Goal: Answer question/provide support: Share knowledge or assist other users

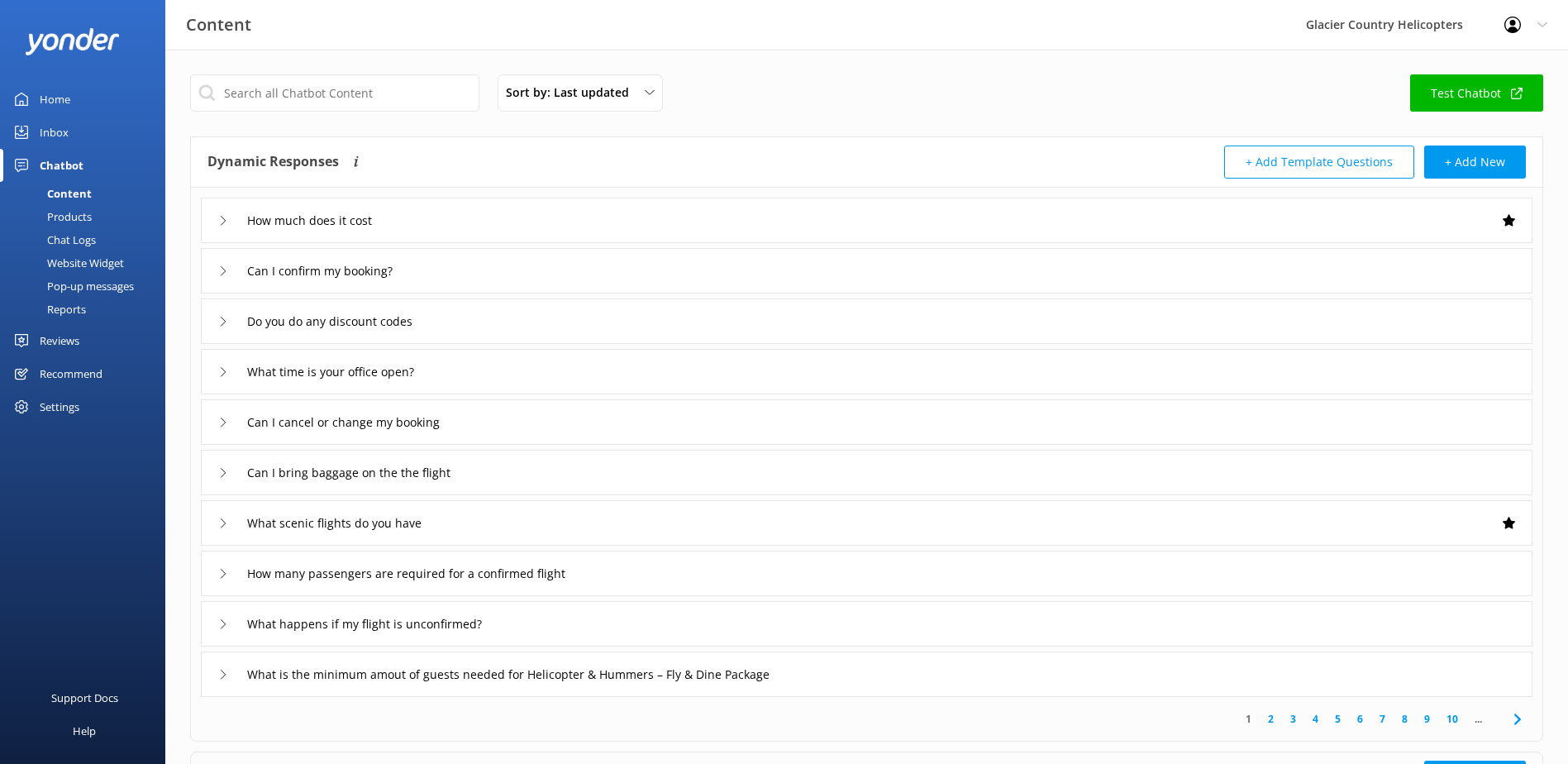
drag, startPoint x: 92, startPoint y: 236, endPoint x: 114, endPoint y: 218, distance: 28.4
click at [92, 236] on div "Chat Logs" at bounding box center [53, 239] width 86 height 23
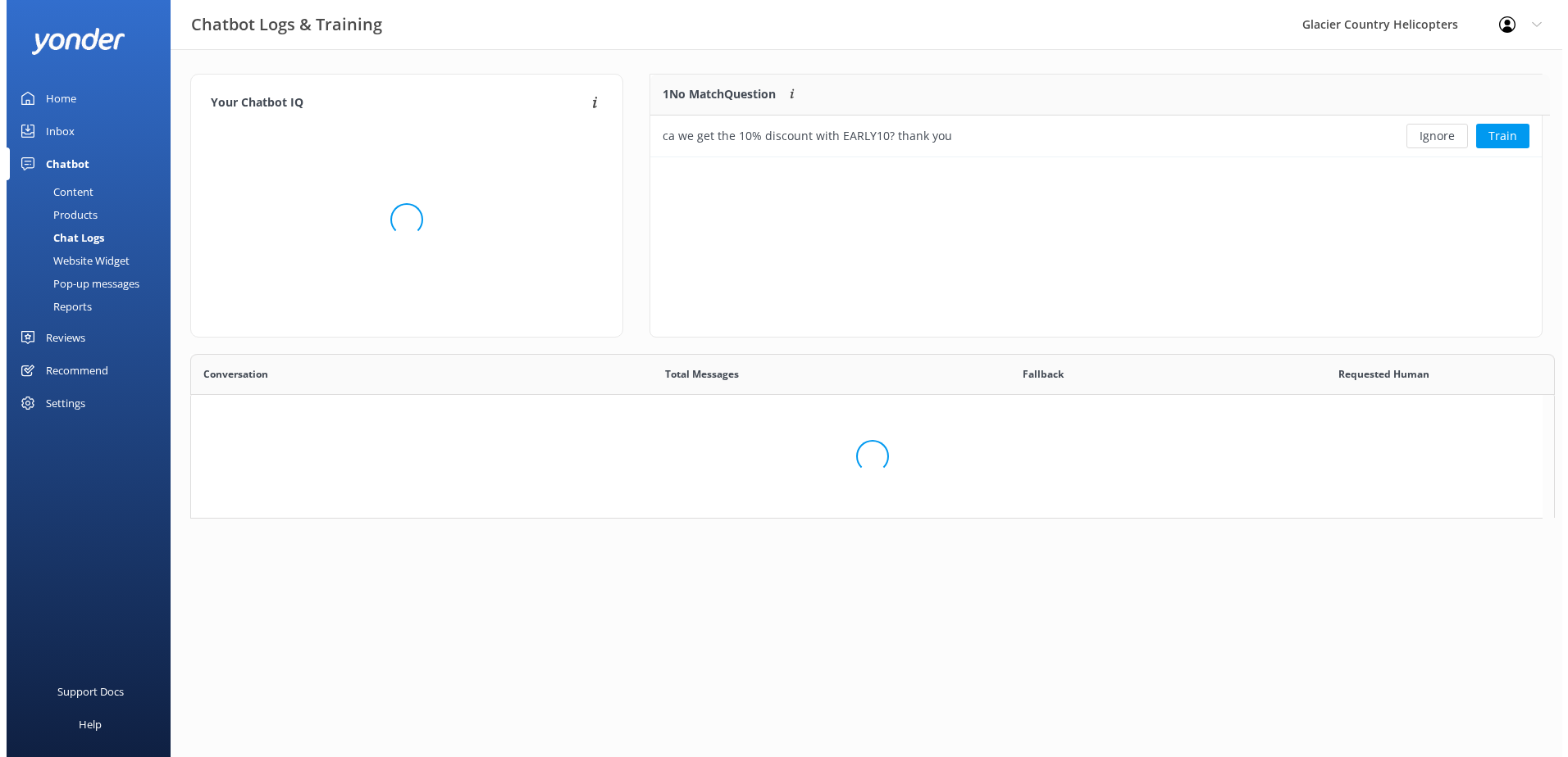
scroll to position [70, 878]
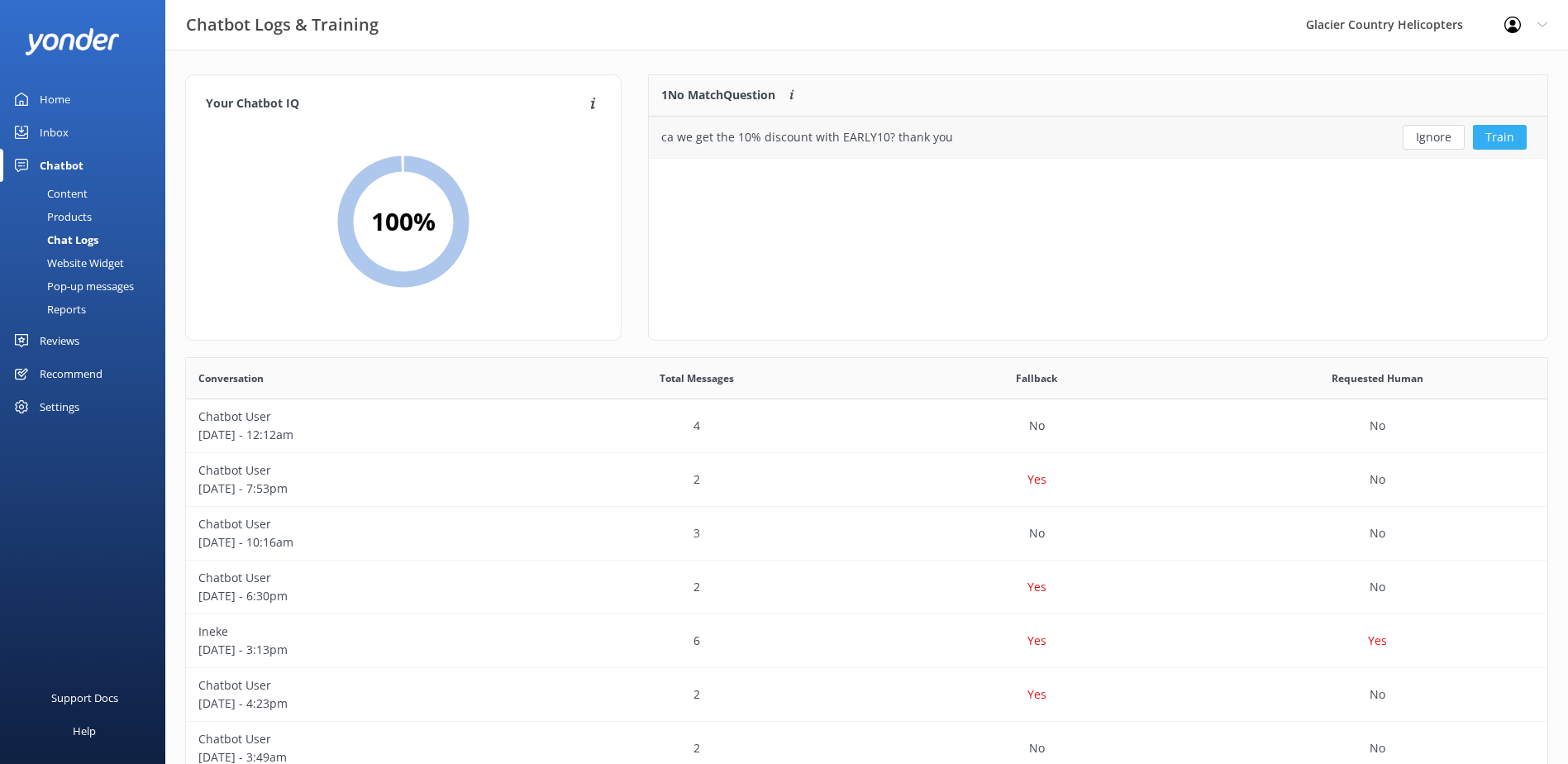
click at [1492, 140] on button "Train" at bounding box center [1500, 137] width 54 height 25
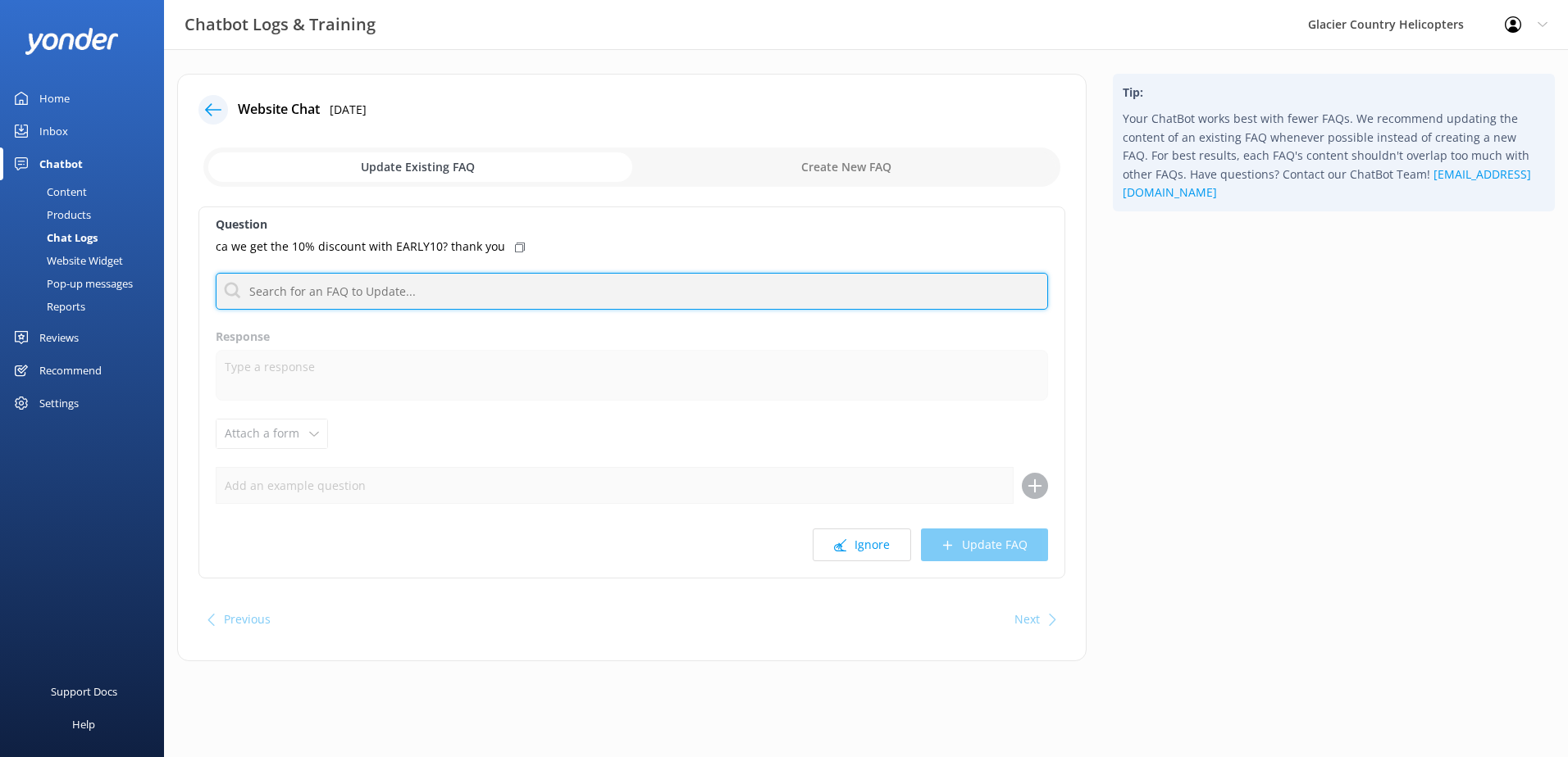
click at [333, 291] on input "text" at bounding box center [632, 291] width 832 height 37
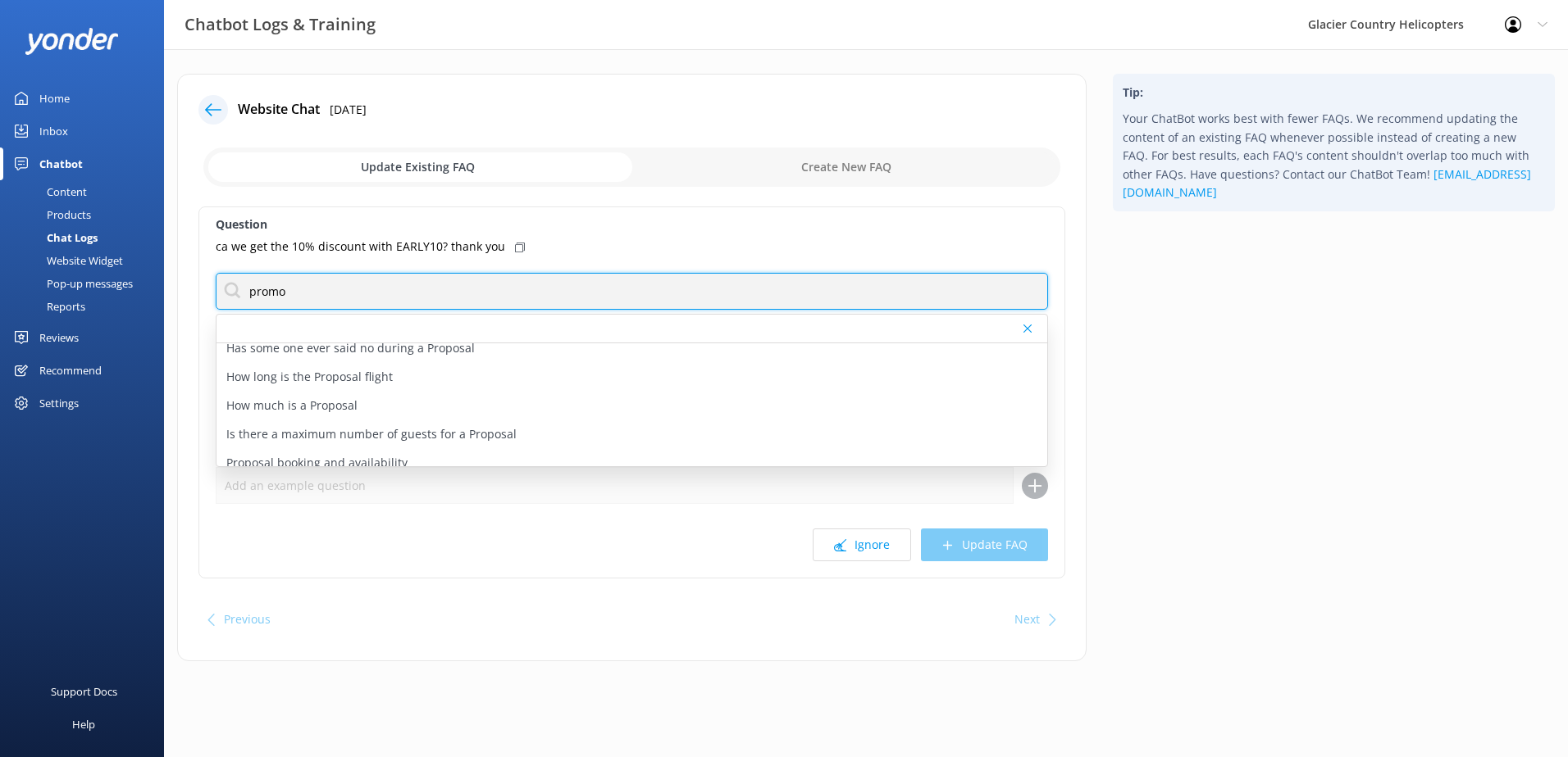
scroll to position [135, 0]
type input "promo code"
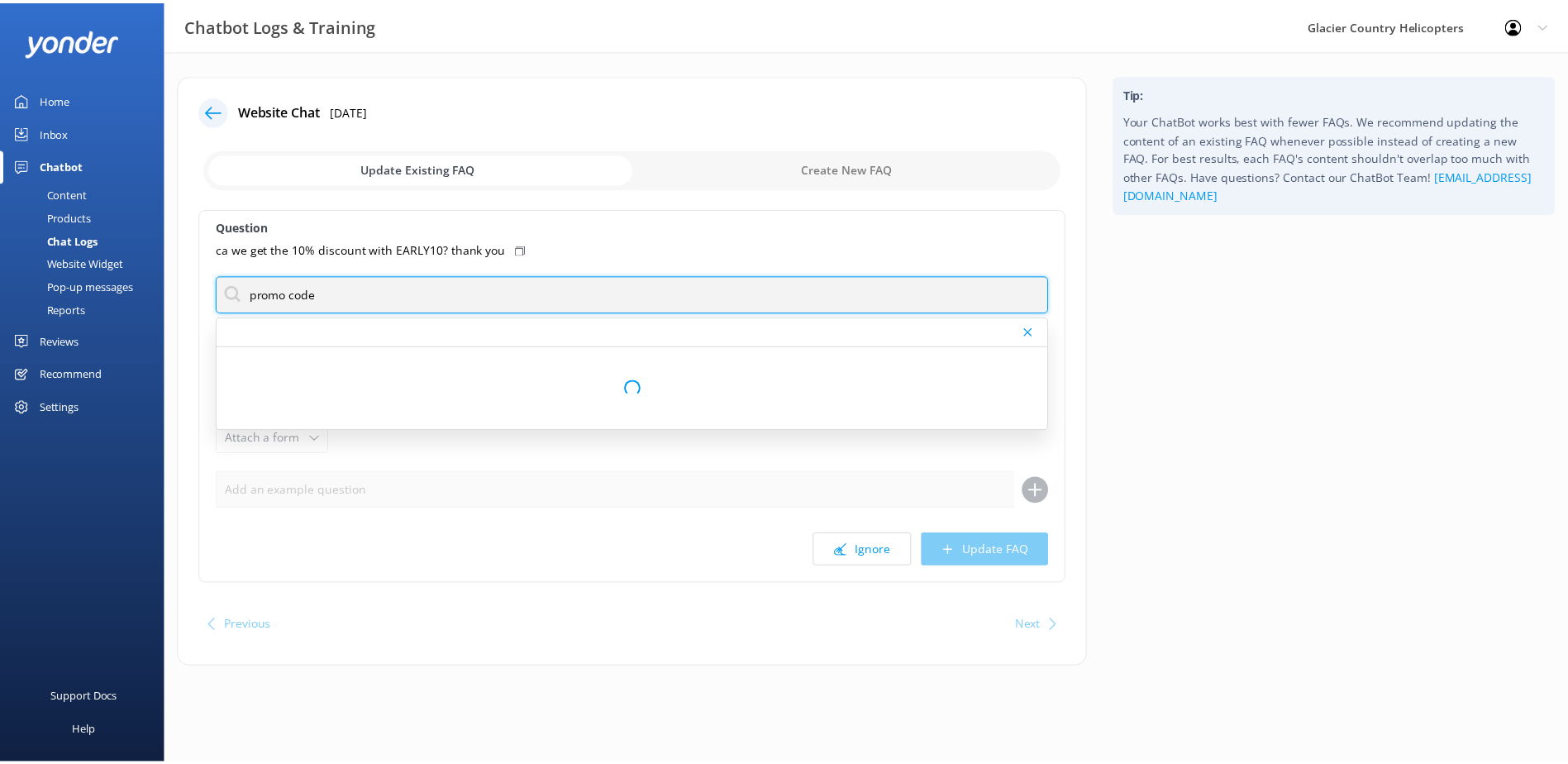
scroll to position [0, 0]
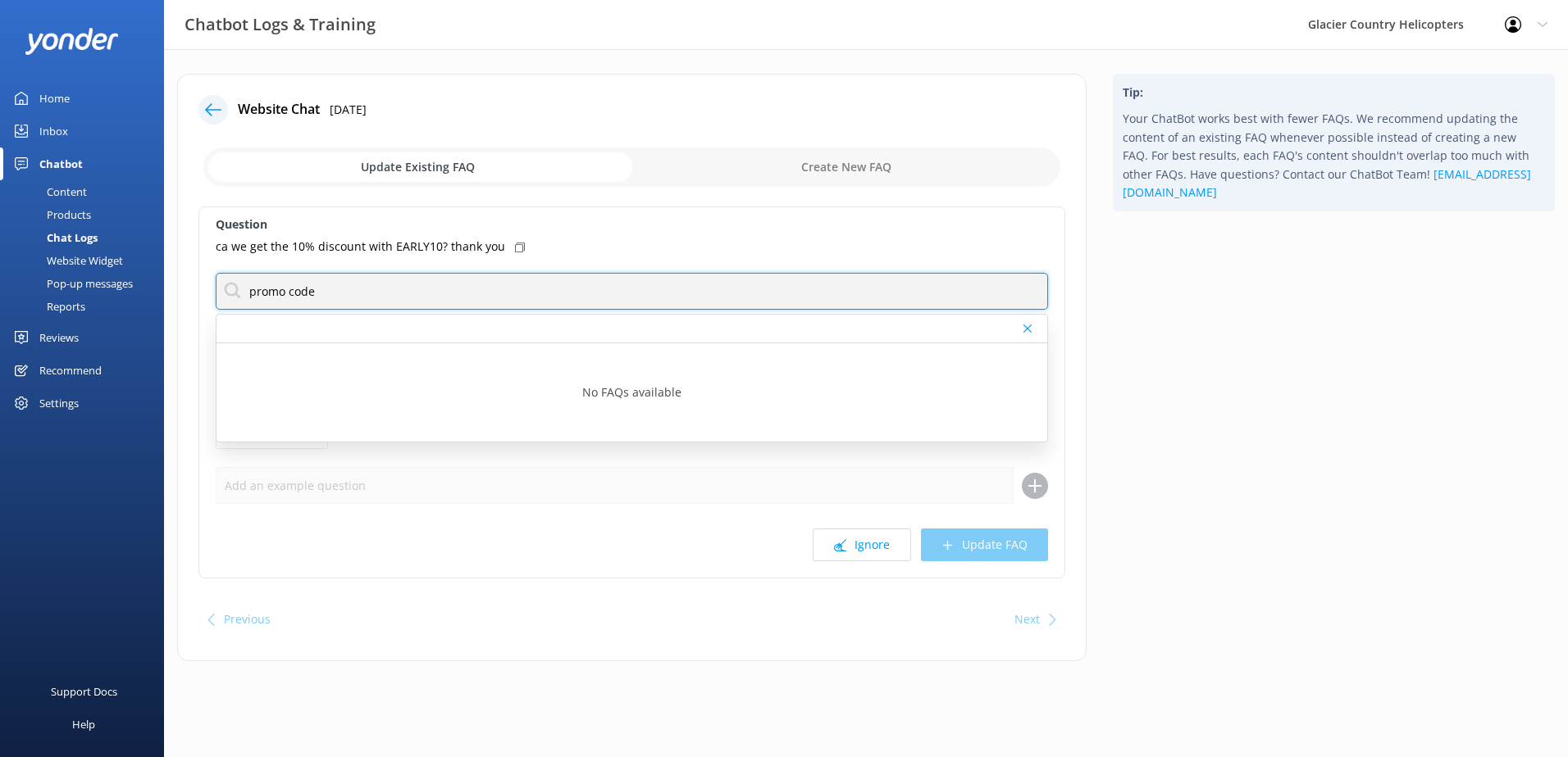
drag, startPoint x: 350, startPoint y: 289, endPoint x: 174, endPoint y: 278, distance: 176.3
click at [174, 278] on div "Website Chat [DATE] Update Existing FAQ Create New FAQ Question ca we get the 1…" at bounding box center [632, 376] width 936 height 605
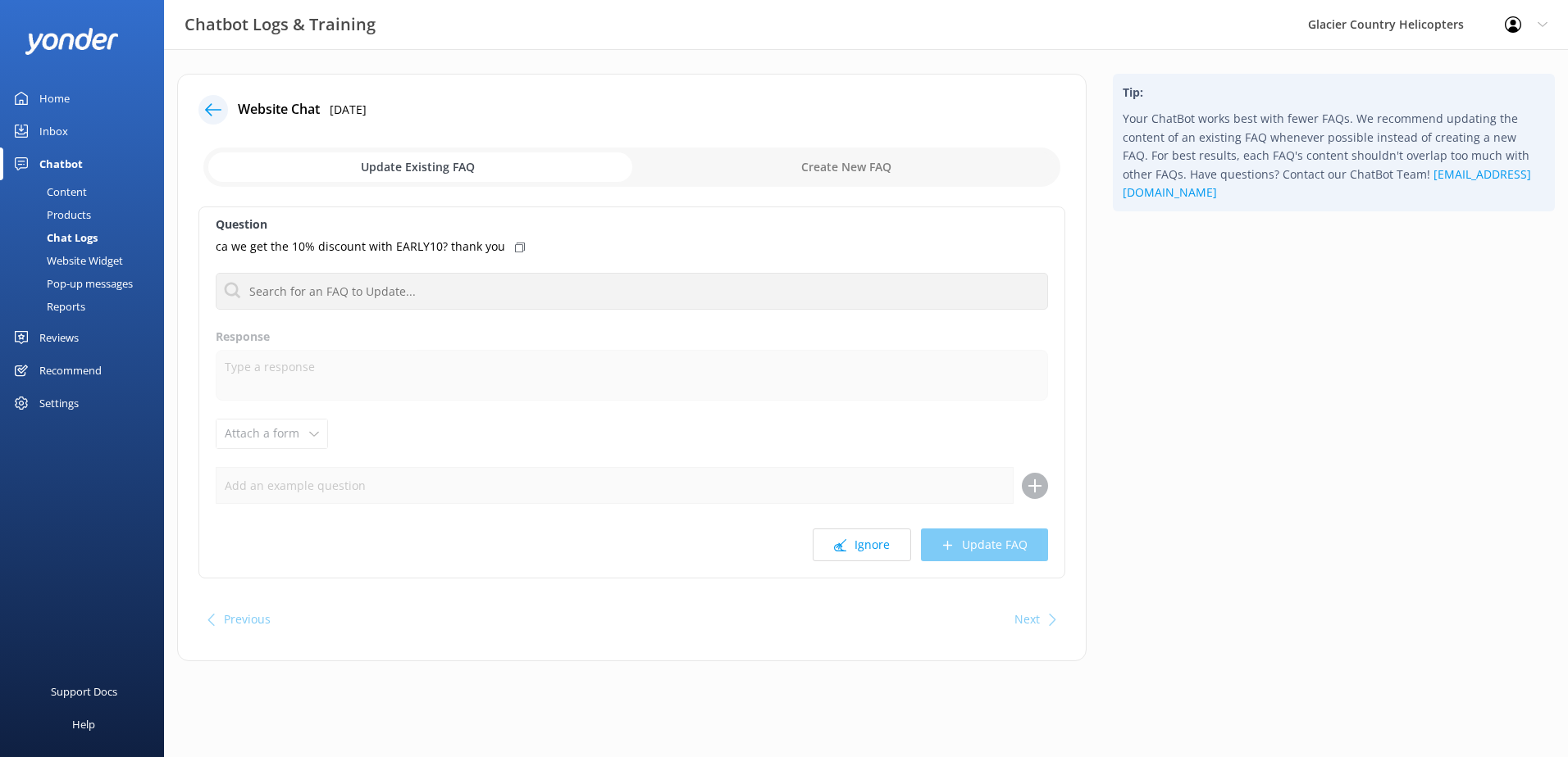
click at [517, 429] on div "Question ca we get the 10% discount with EARLY10? thank you No FAQs available R…" at bounding box center [632, 392] width 867 height 372
click at [202, 107] on div at bounding box center [213, 109] width 30 height 30
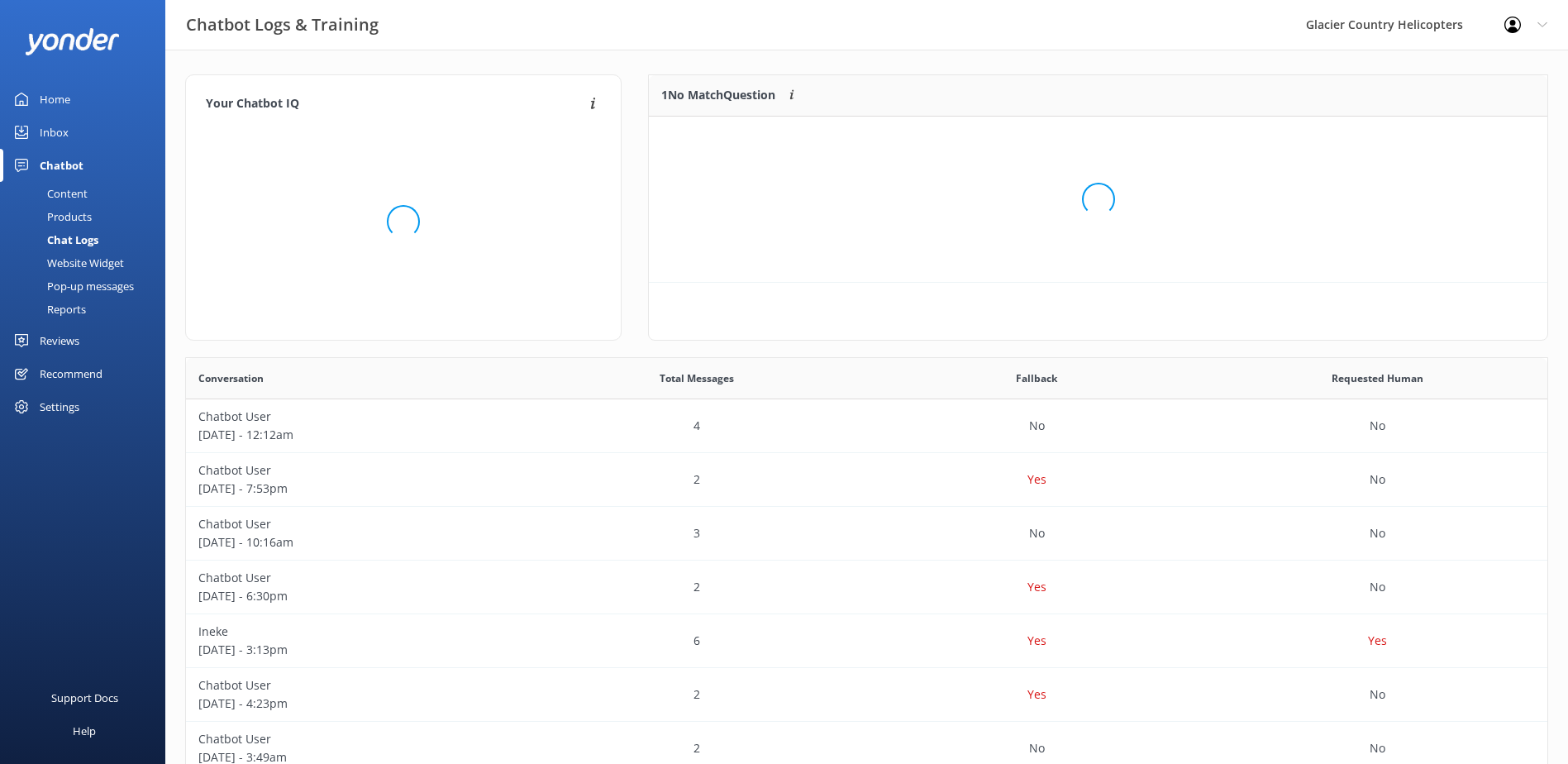
scroll to position [71, 885]
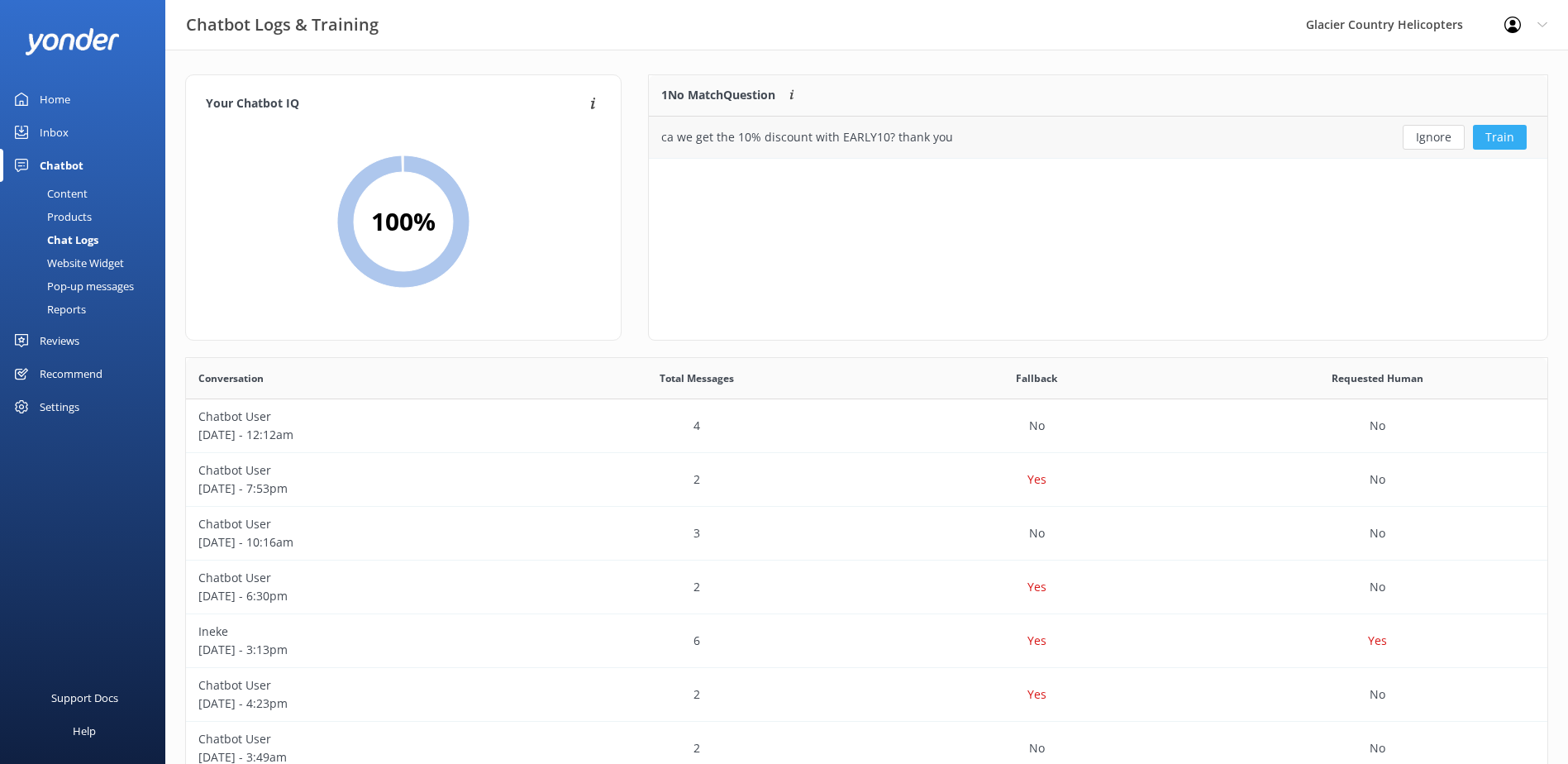
click at [1515, 141] on button "Train" at bounding box center [1500, 137] width 54 height 25
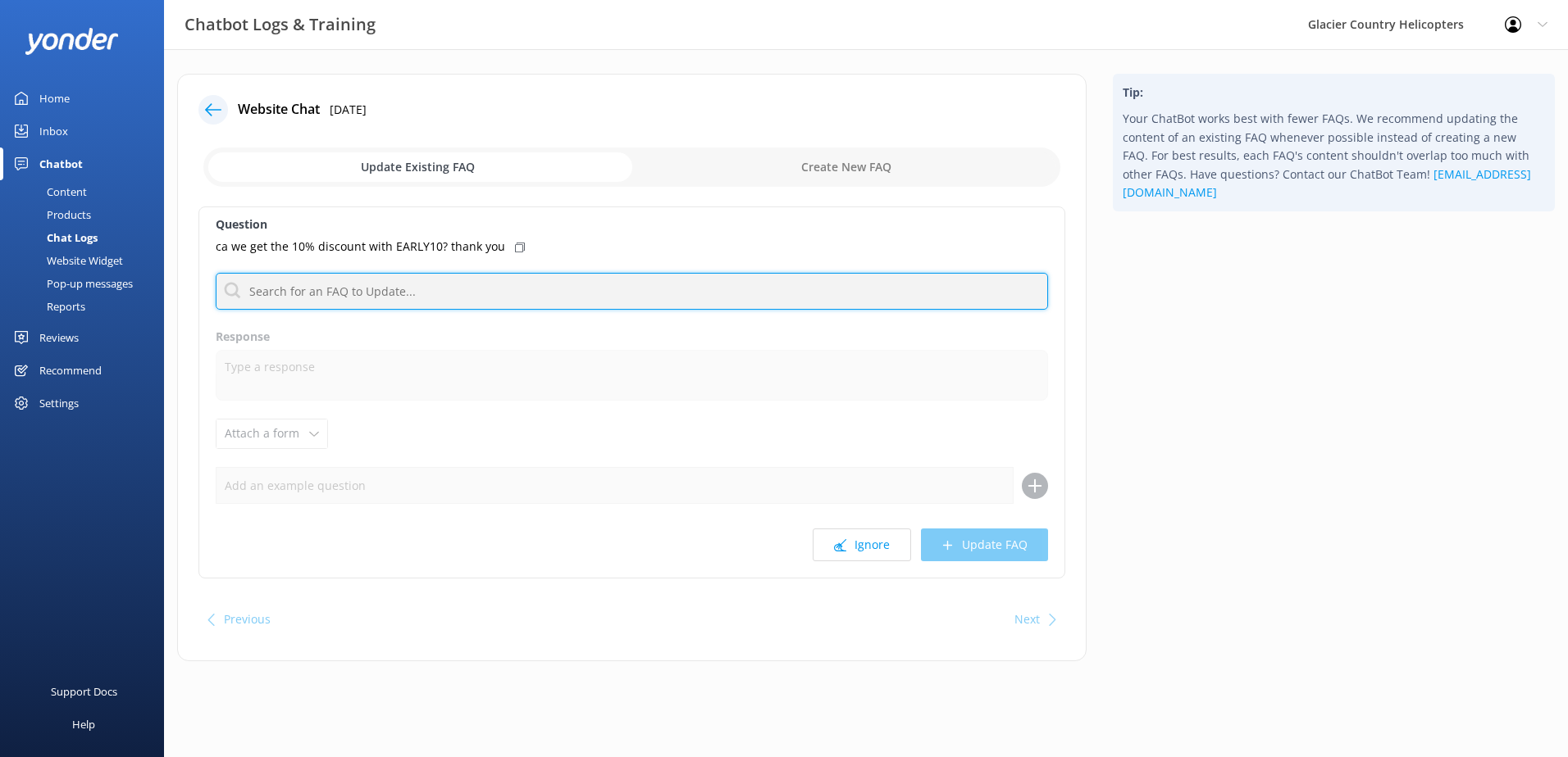
click at [389, 291] on input "text" at bounding box center [632, 291] width 832 height 37
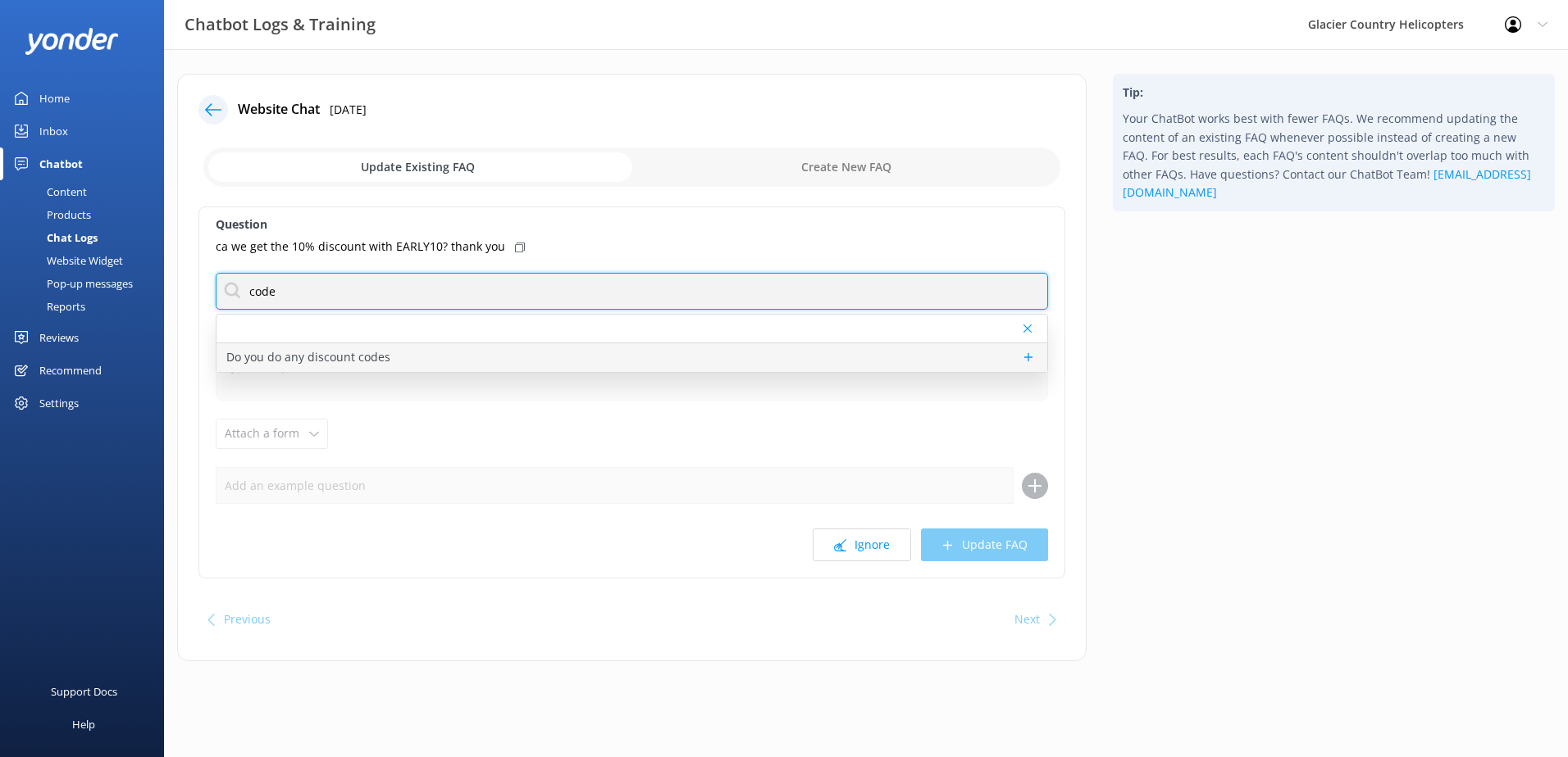
type input "code"
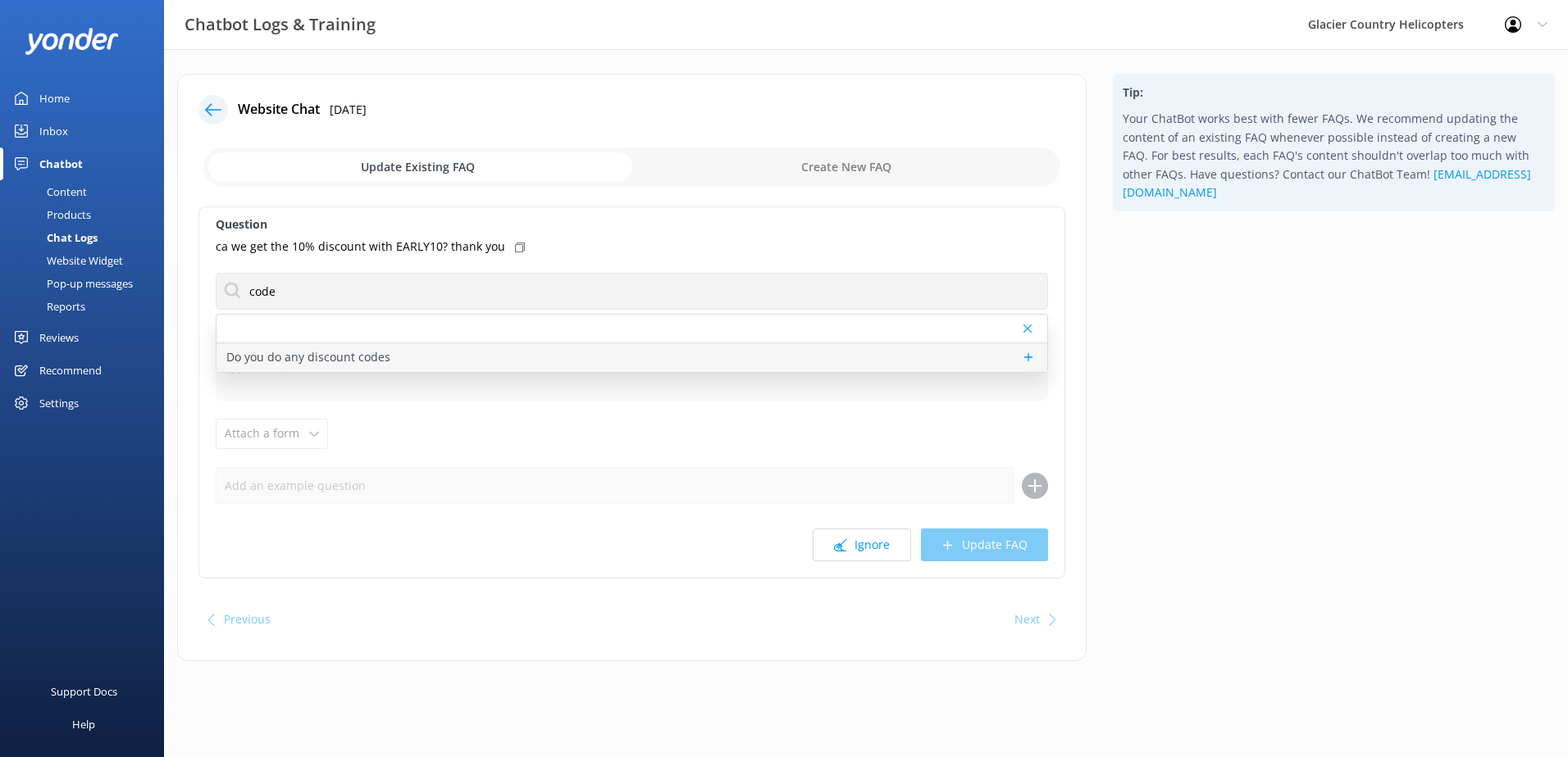
click at [362, 355] on p "Do you do any discount codes" at bounding box center [309, 357] width 164 height 18
type textarea "At certain times of the year, we may have promo codes activated. Currently we h…"
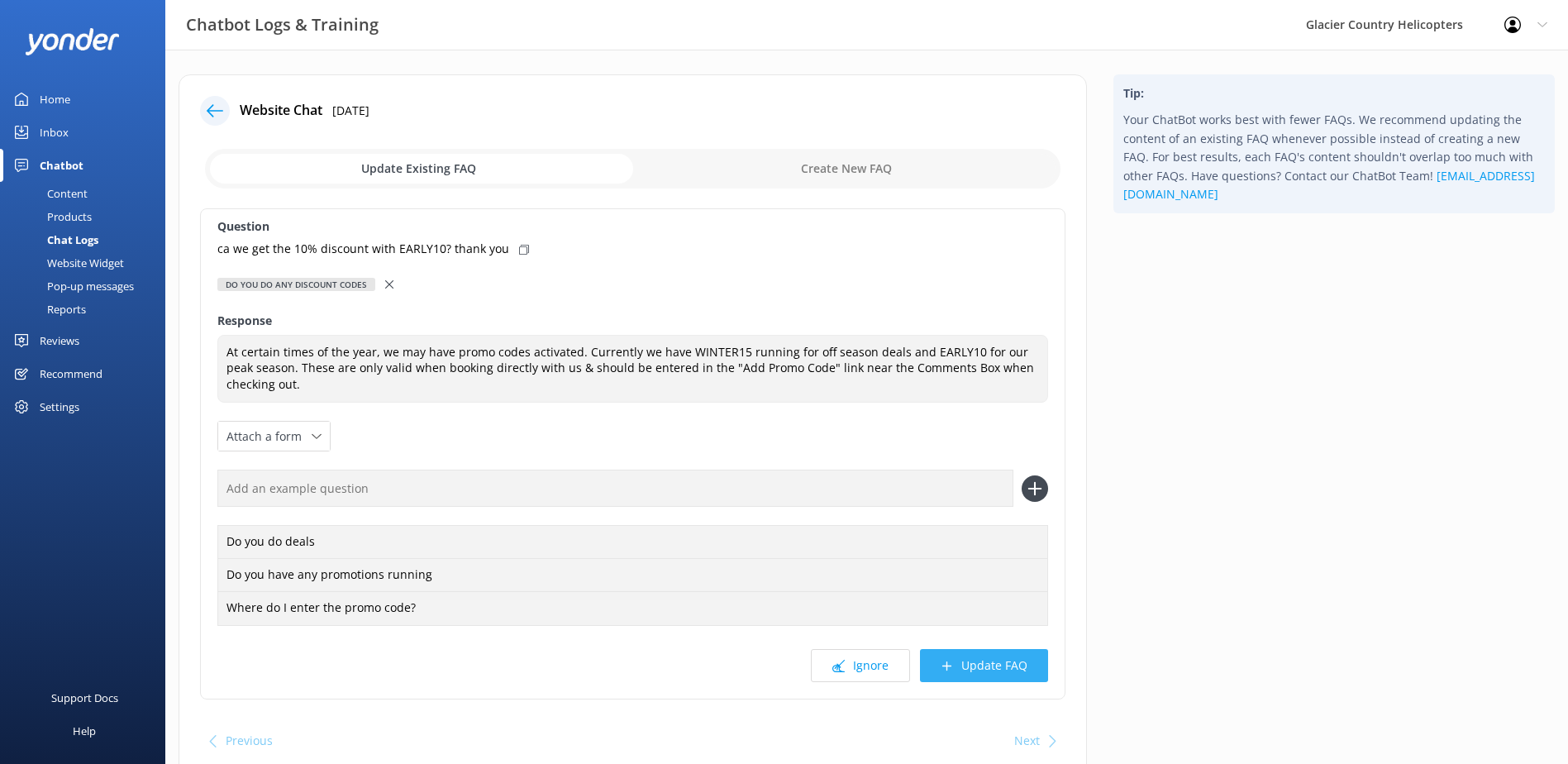
click at [984, 675] on button "Update FAQ" at bounding box center [984, 666] width 128 height 33
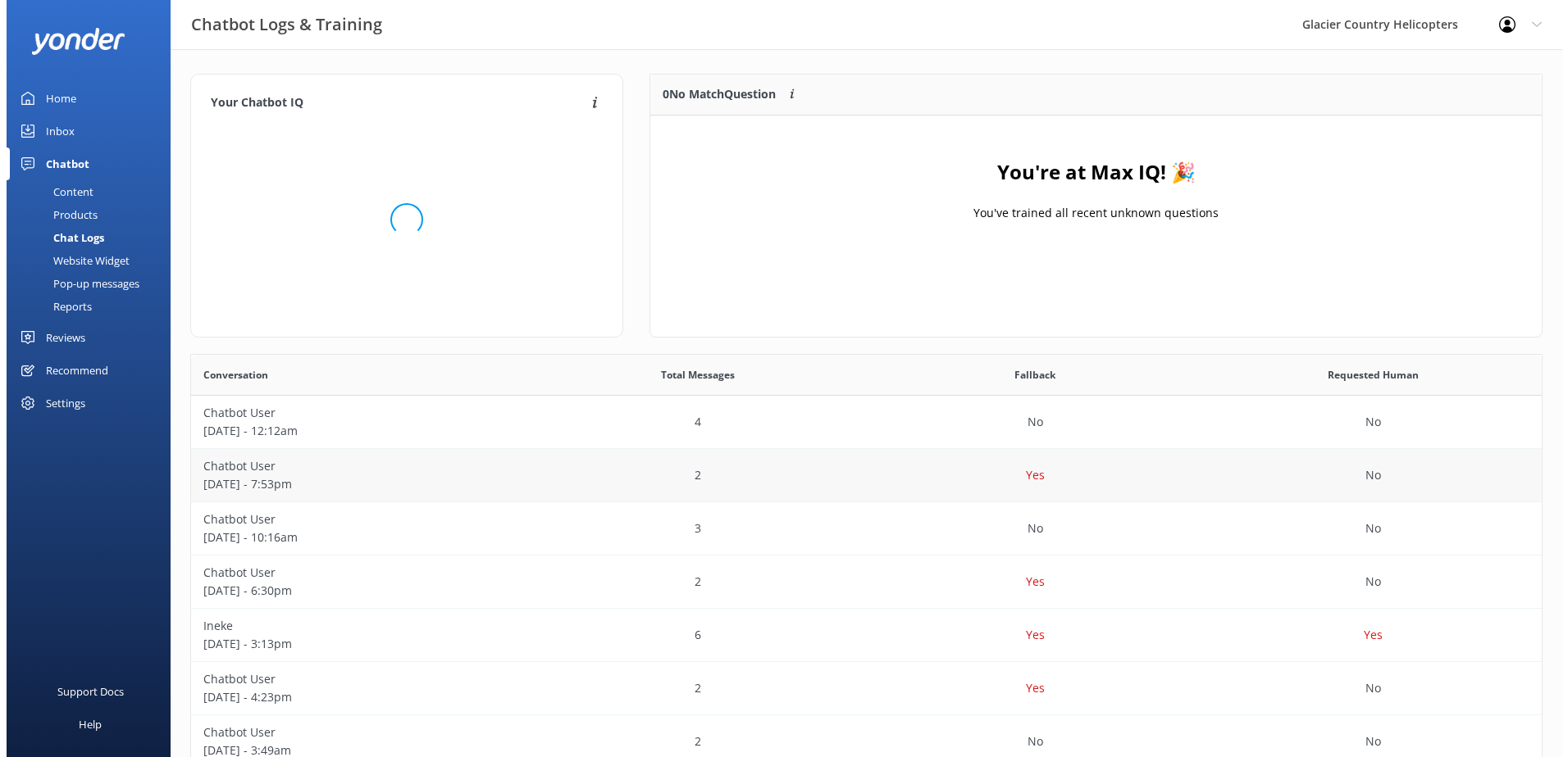
scroll to position [192, 878]
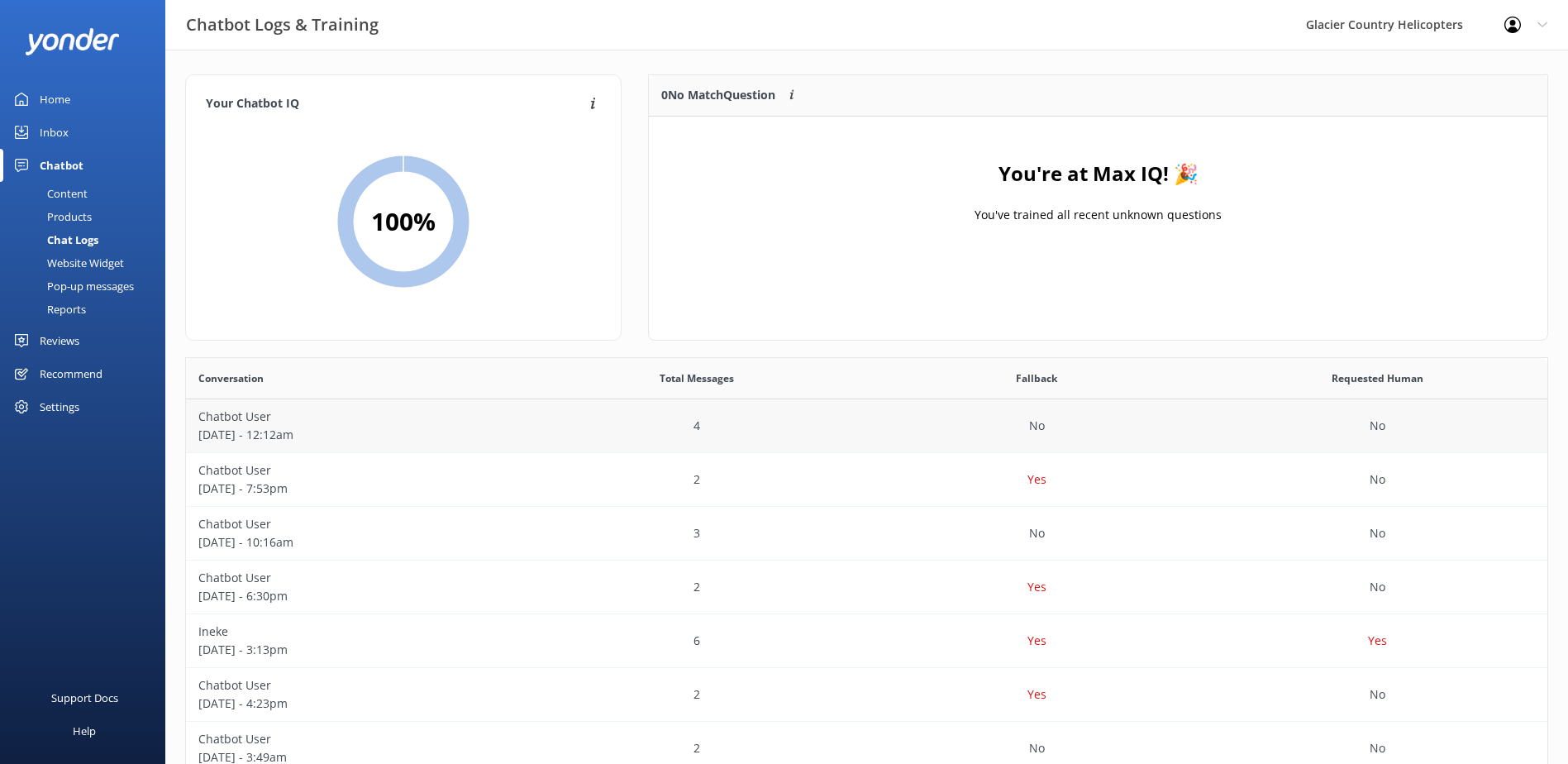
click at [265, 433] on p "[DATE] - 12:12am" at bounding box center [356, 435] width 316 height 18
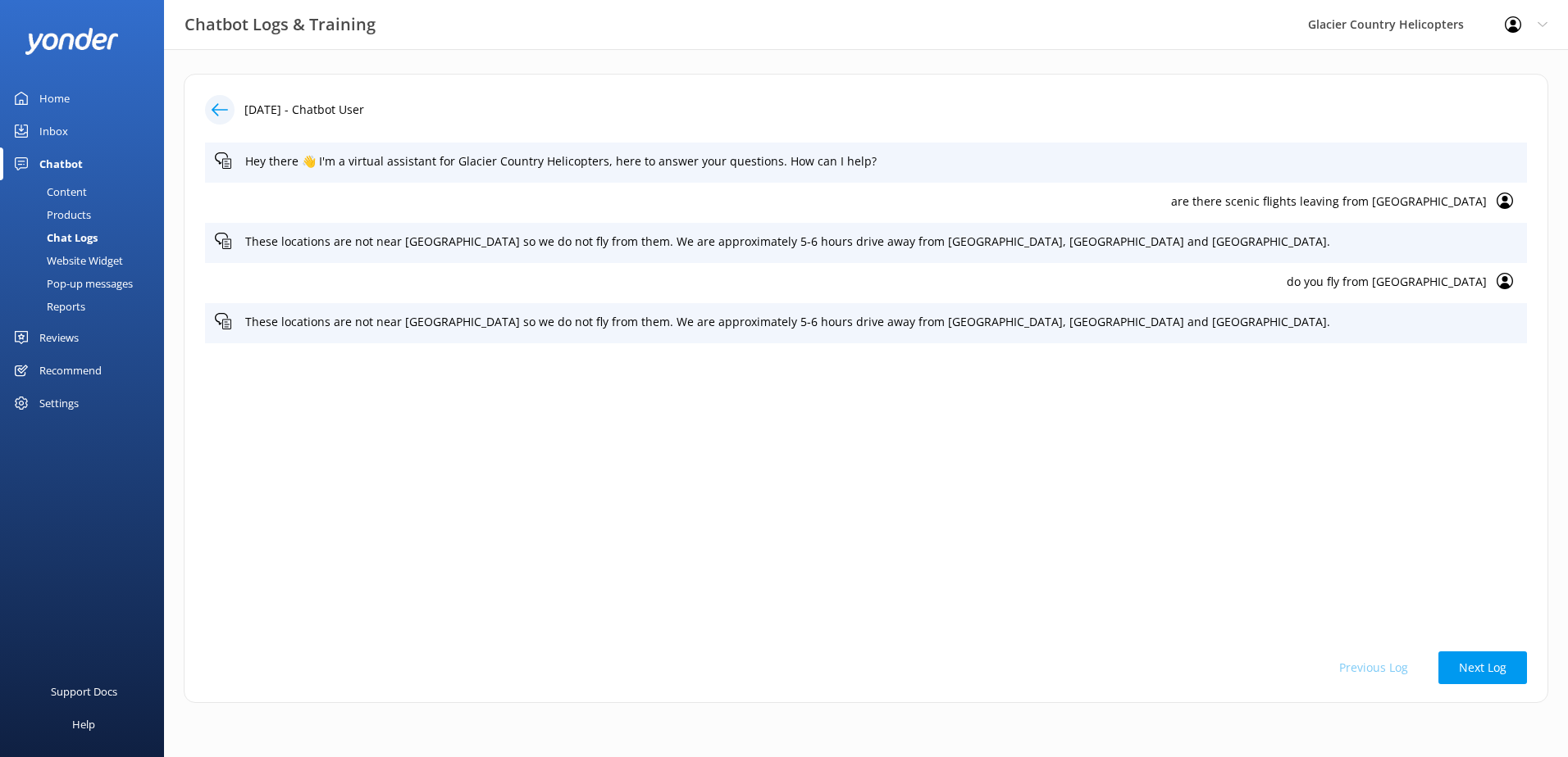
click at [216, 111] on icon at bounding box center [219, 110] width 16 height 16
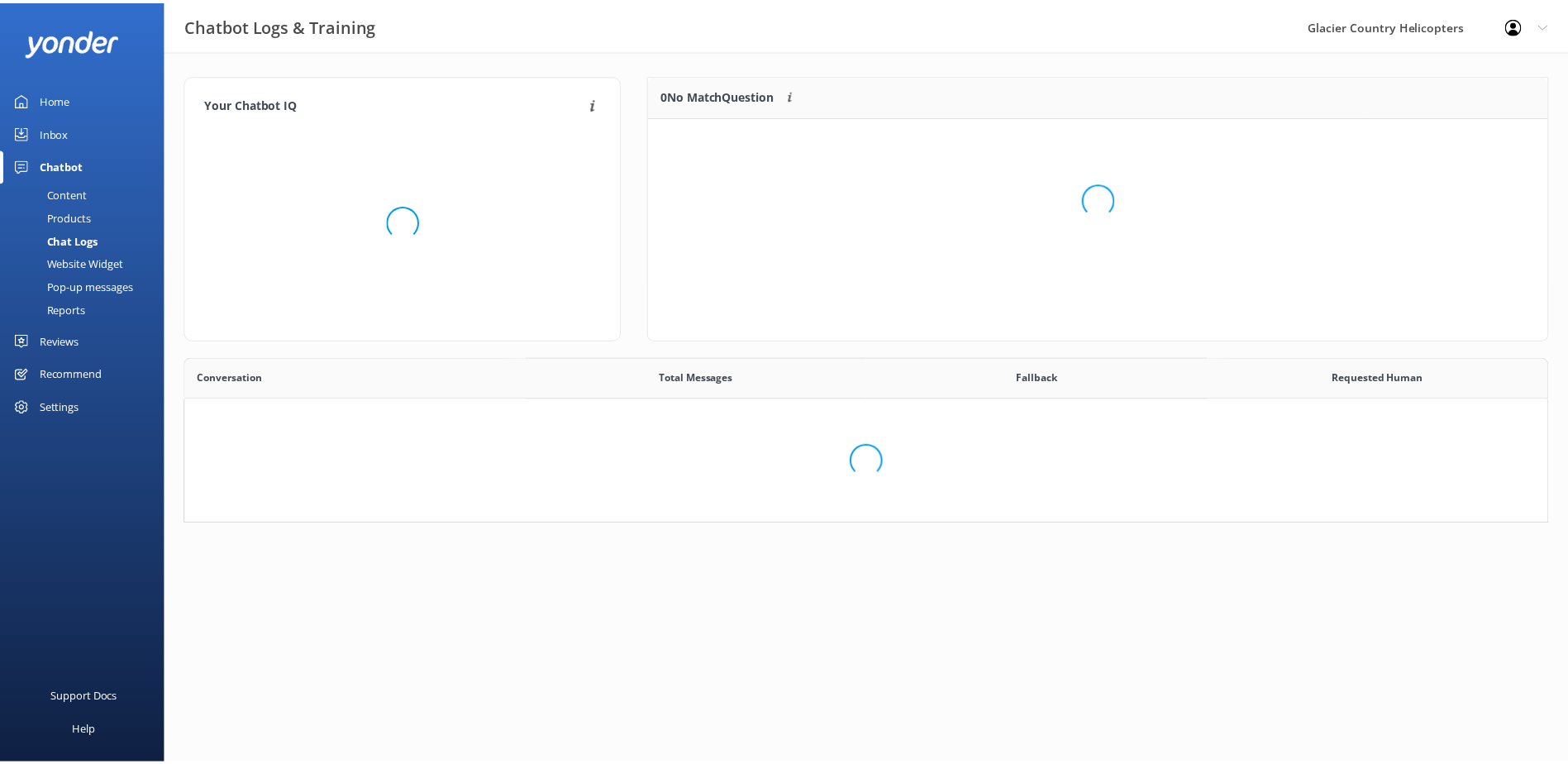
scroll to position [567, 1350]
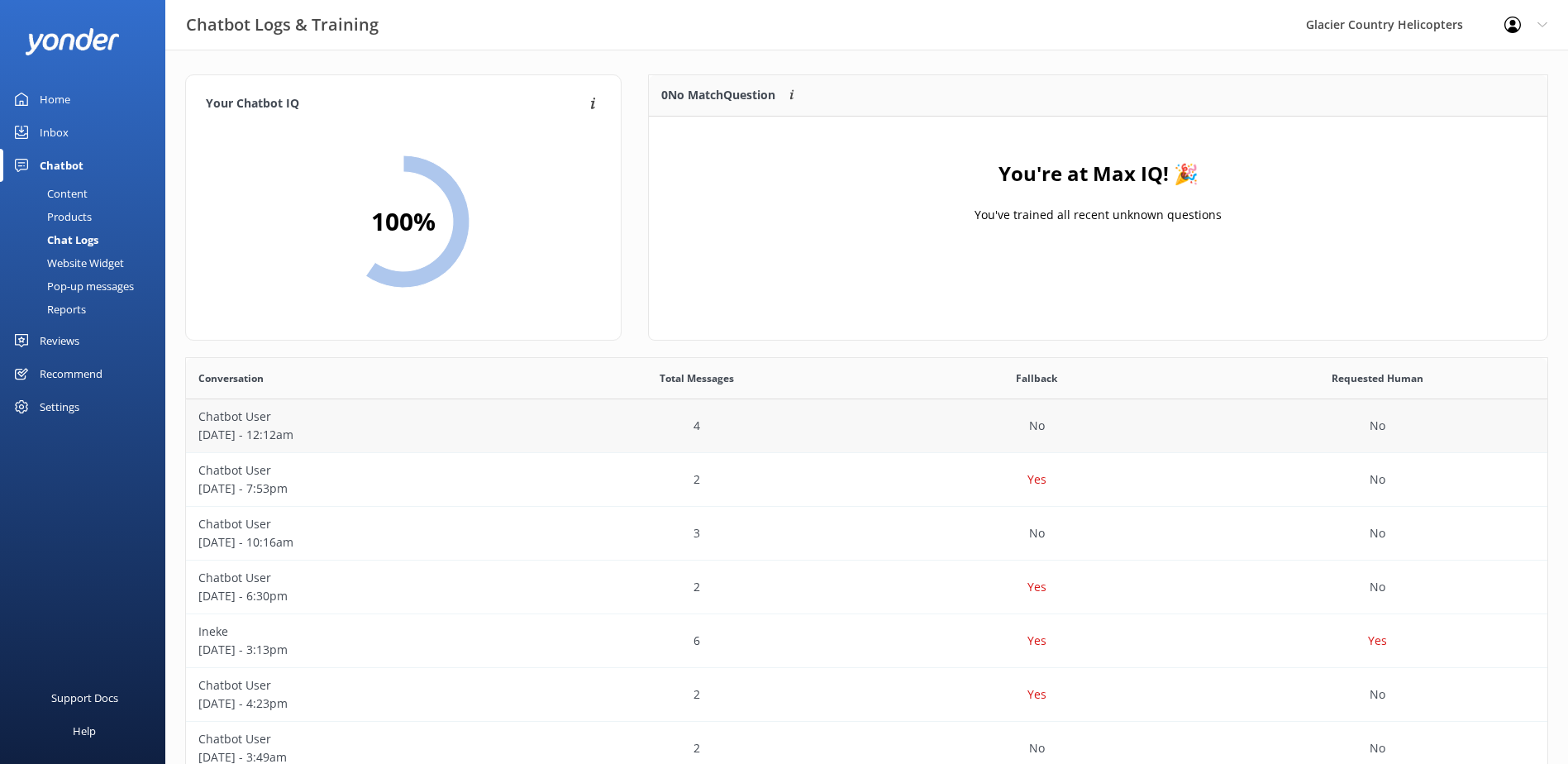
click at [281, 434] on p "[DATE] - 12:12am" at bounding box center [356, 435] width 316 height 18
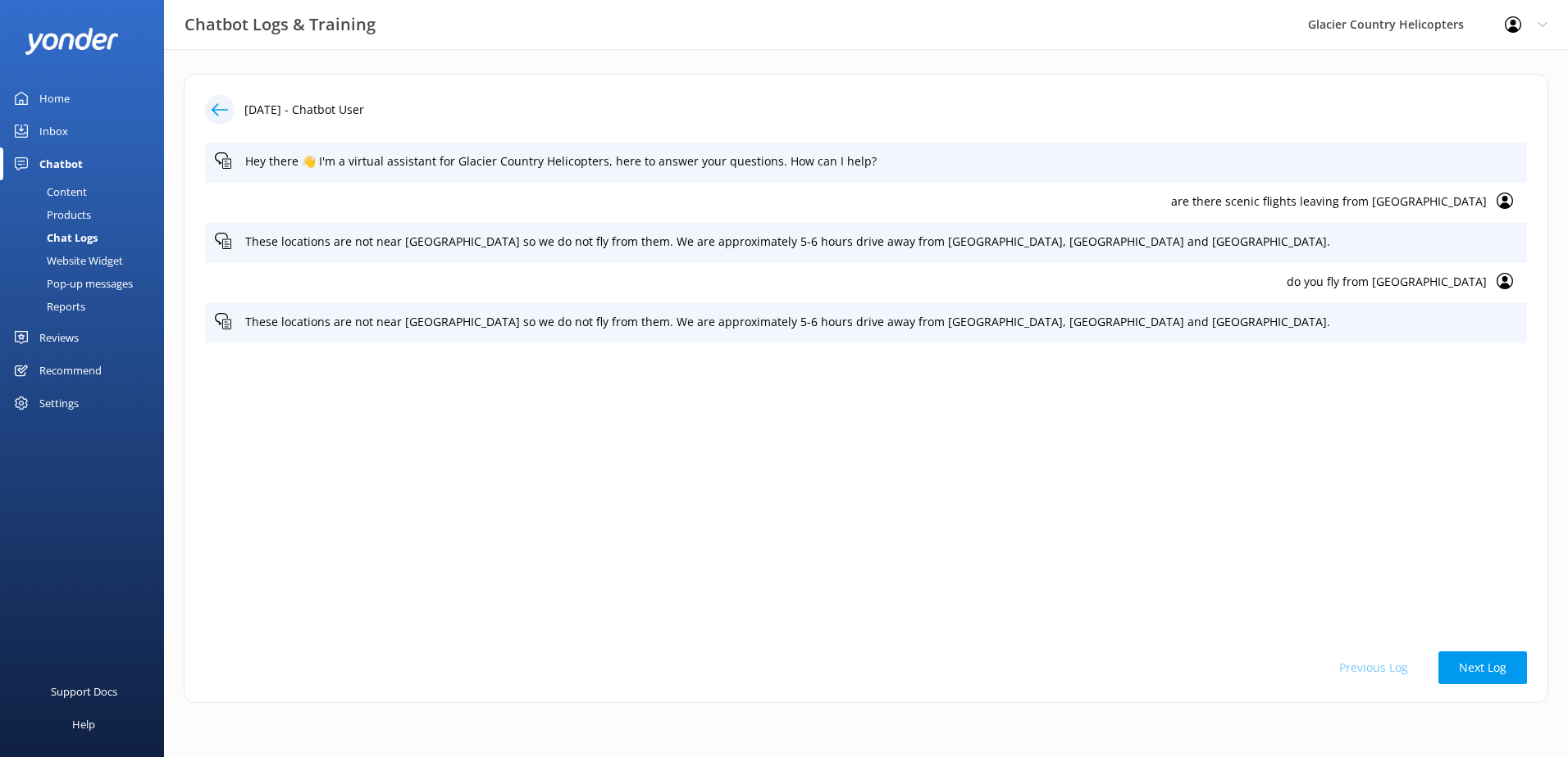
click at [57, 198] on div "Content" at bounding box center [48, 191] width 77 height 23
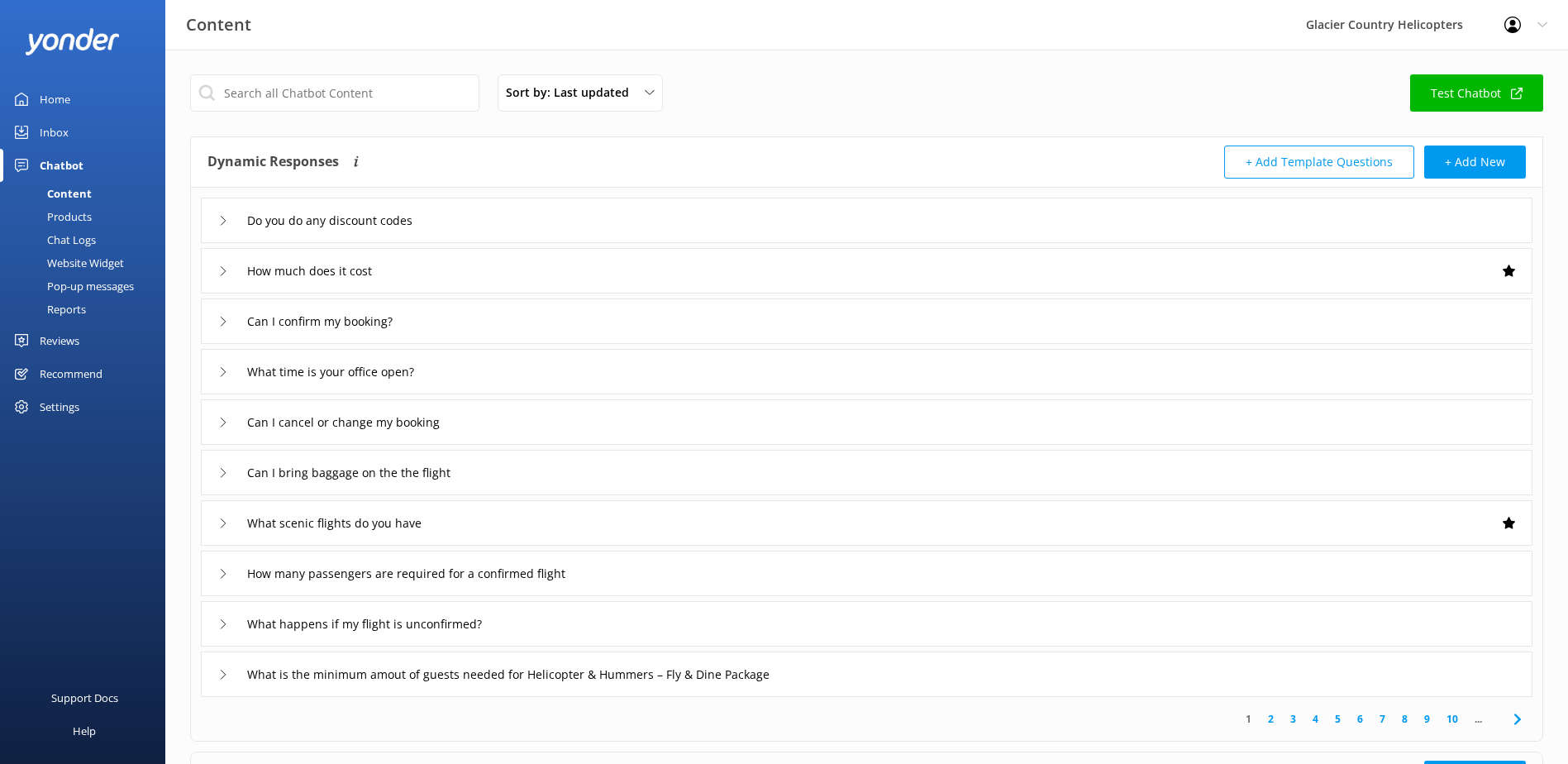
click at [69, 242] on div "Chat Logs" at bounding box center [53, 239] width 86 height 23
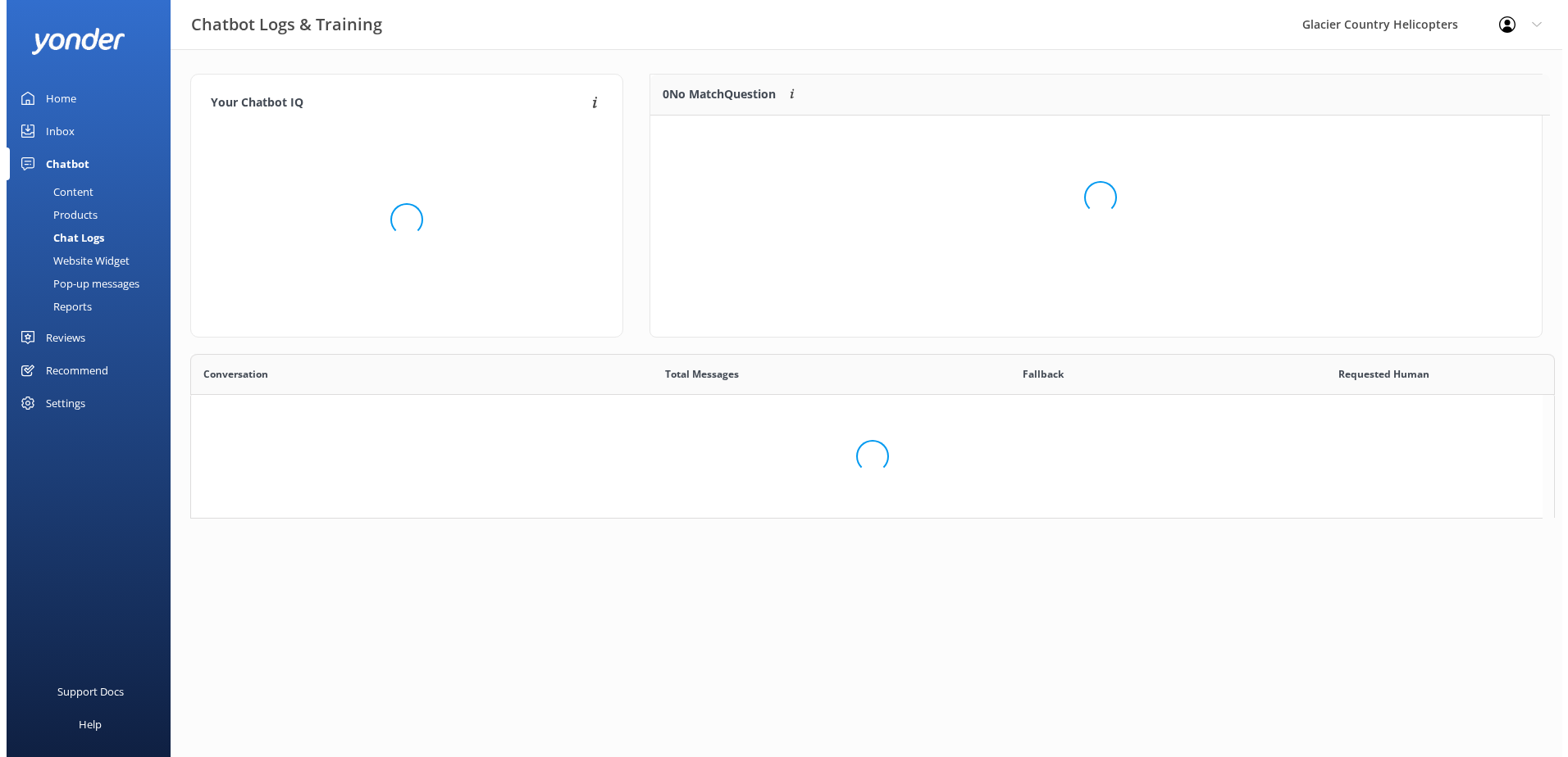
scroll to position [14, 14]
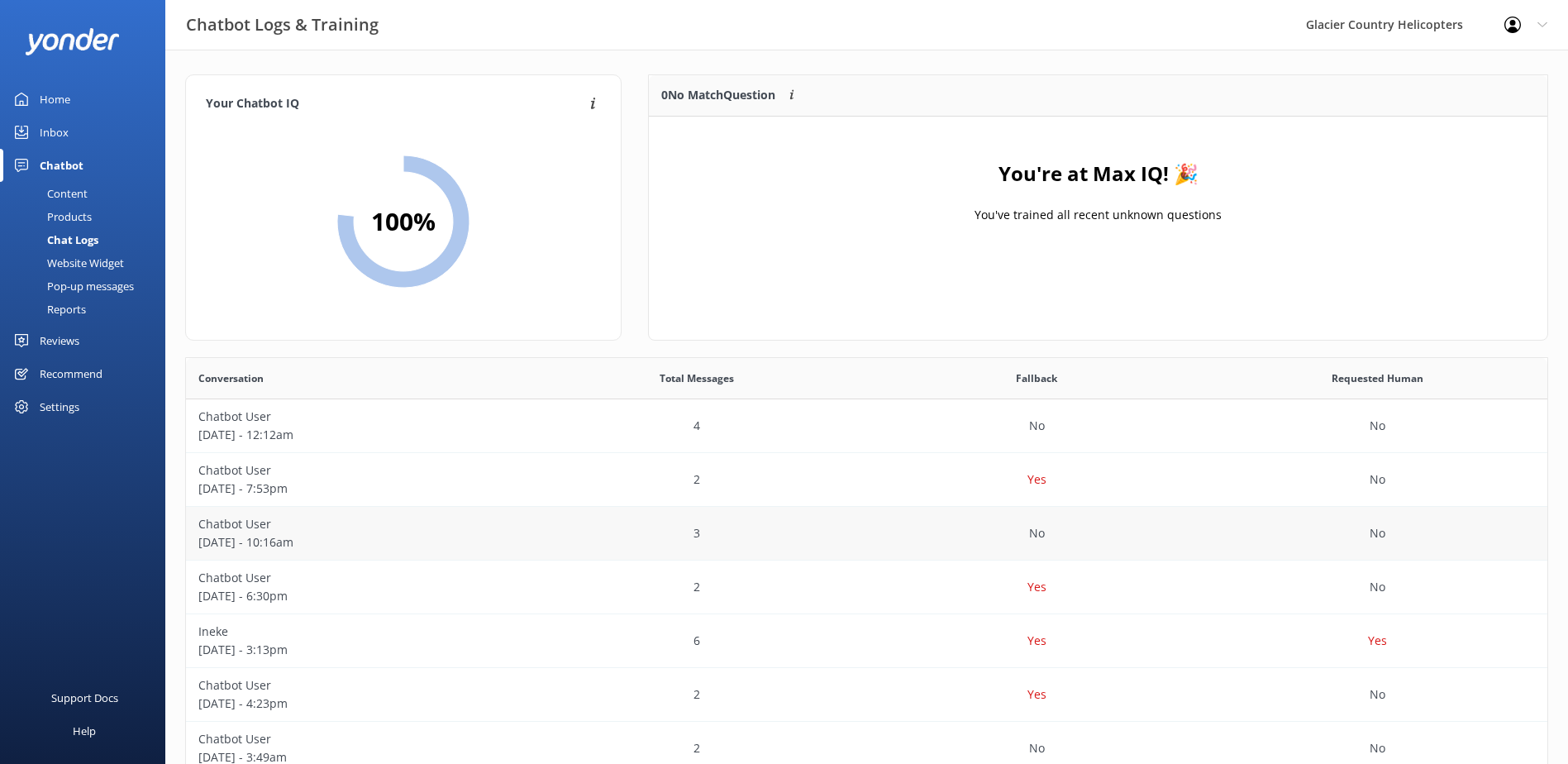
click at [305, 538] on p "[DATE] - 10:16am" at bounding box center [356, 543] width 316 height 18
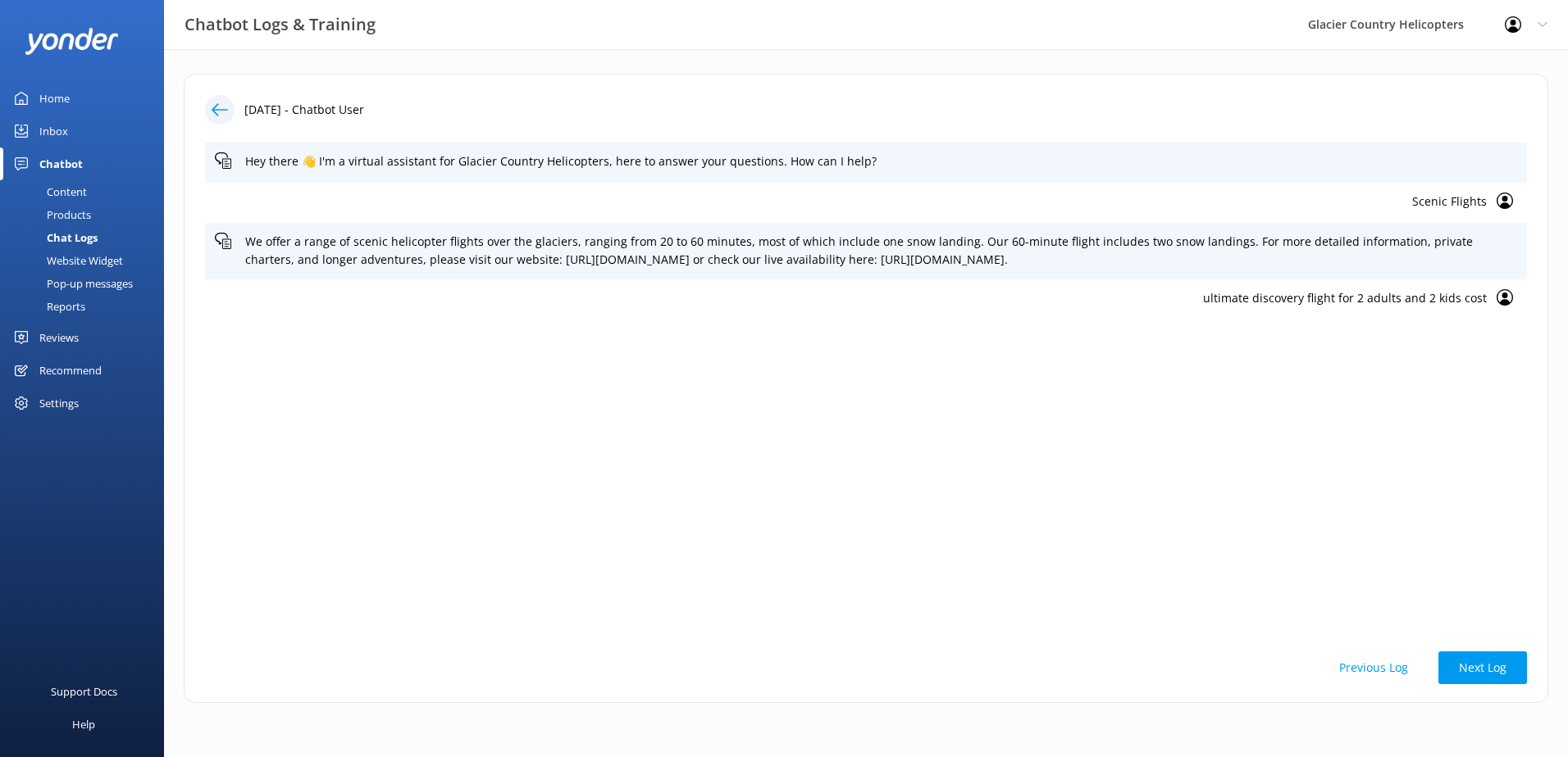
click at [212, 110] on use at bounding box center [219, 109] width 16 height 13
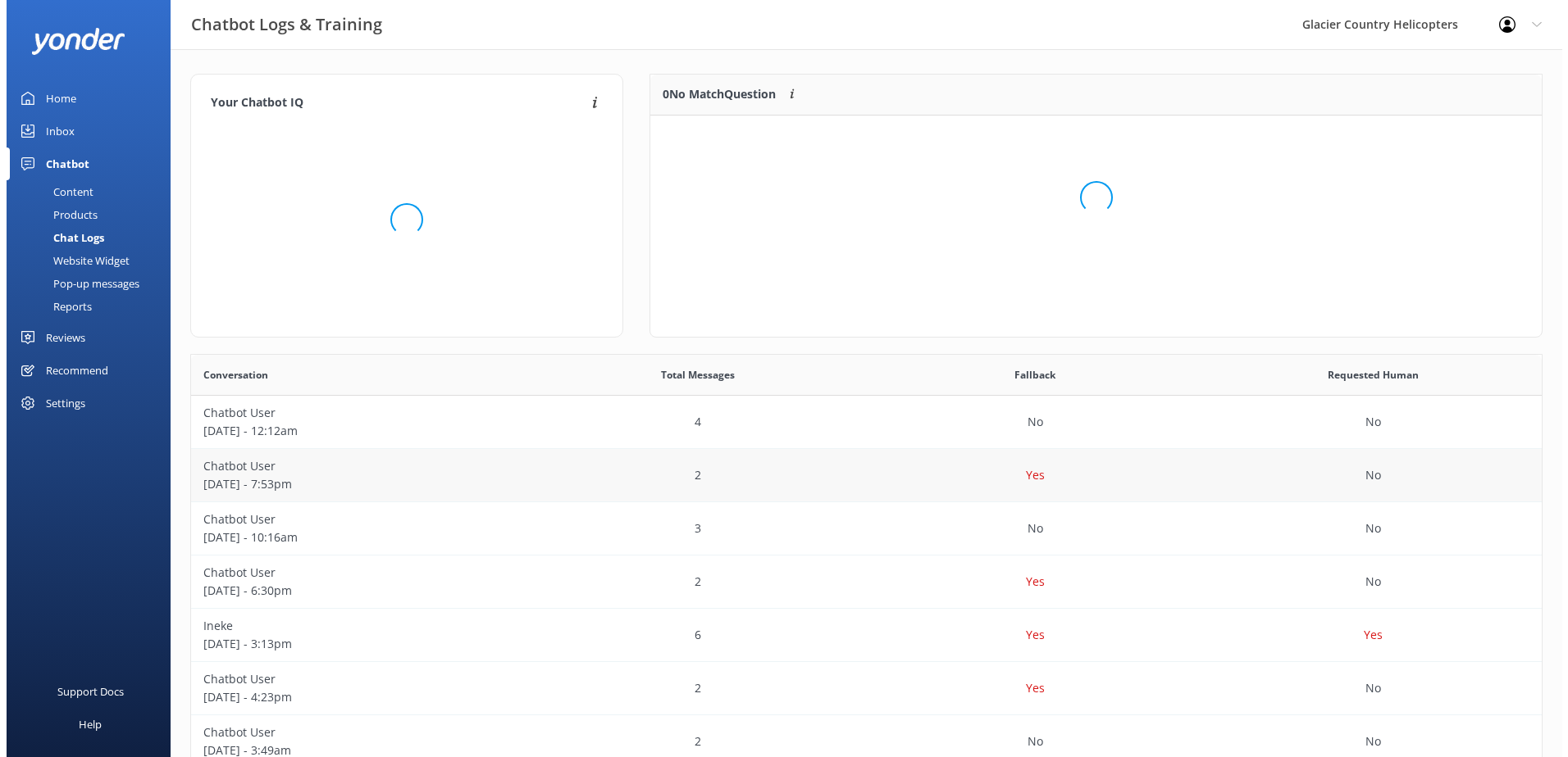
scroll to position [192, 878]
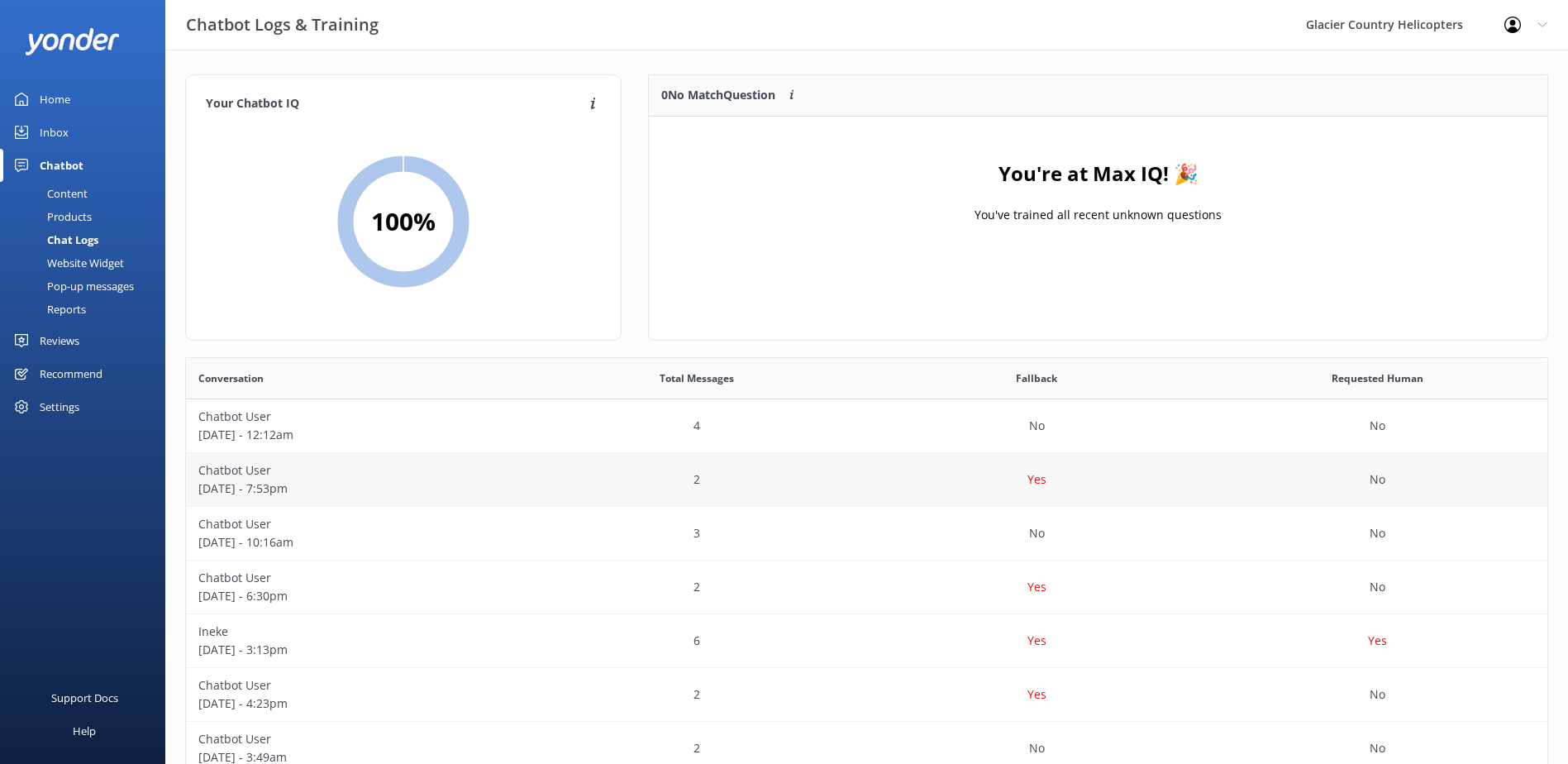
click at [235, 484] on p "[DATE] - 7:53pm" at bounding box center [356, 489] width 316 height 18
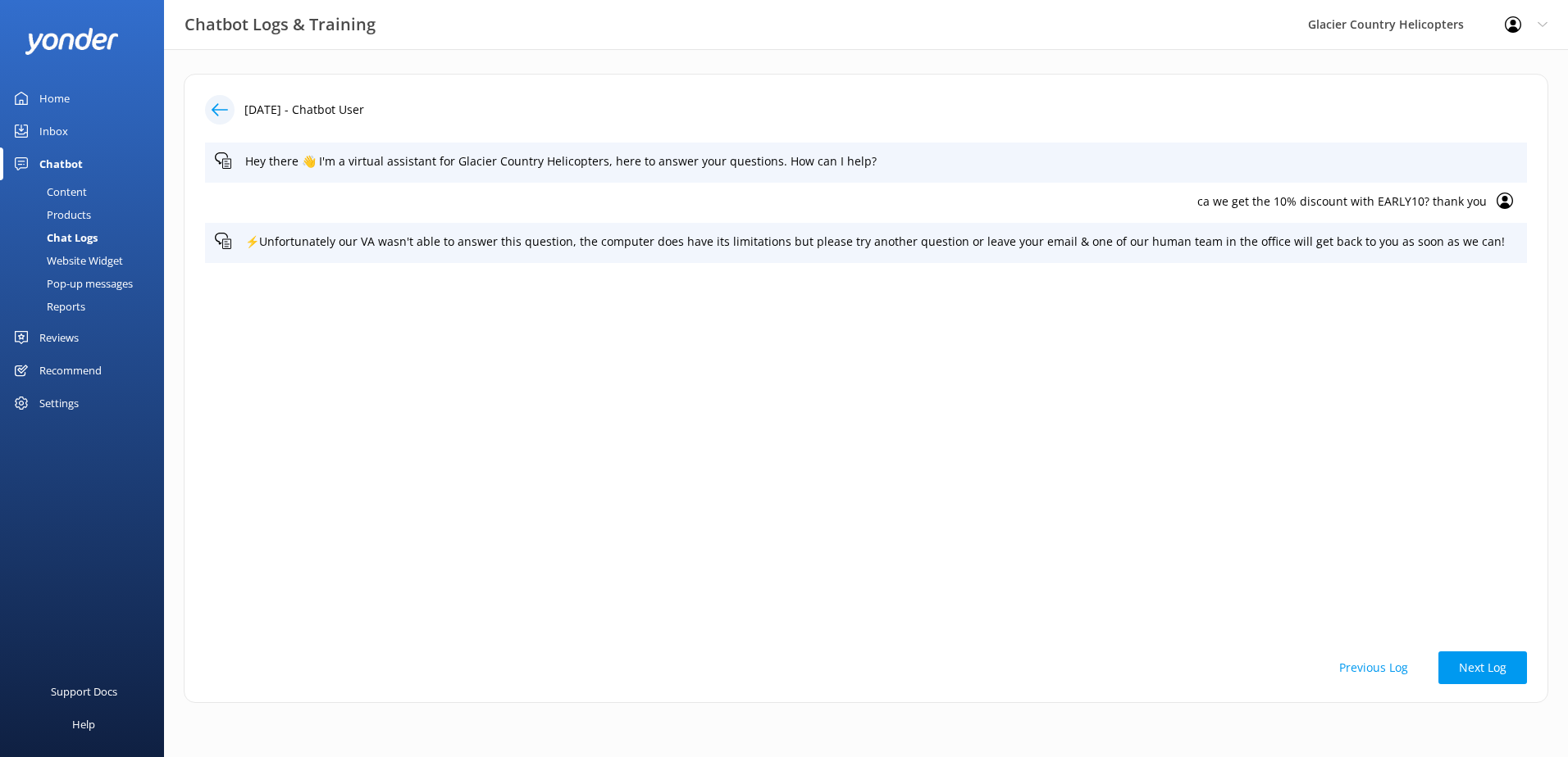
click at [217, 113] on use at bounding box center [219, 109] width 16 height 13
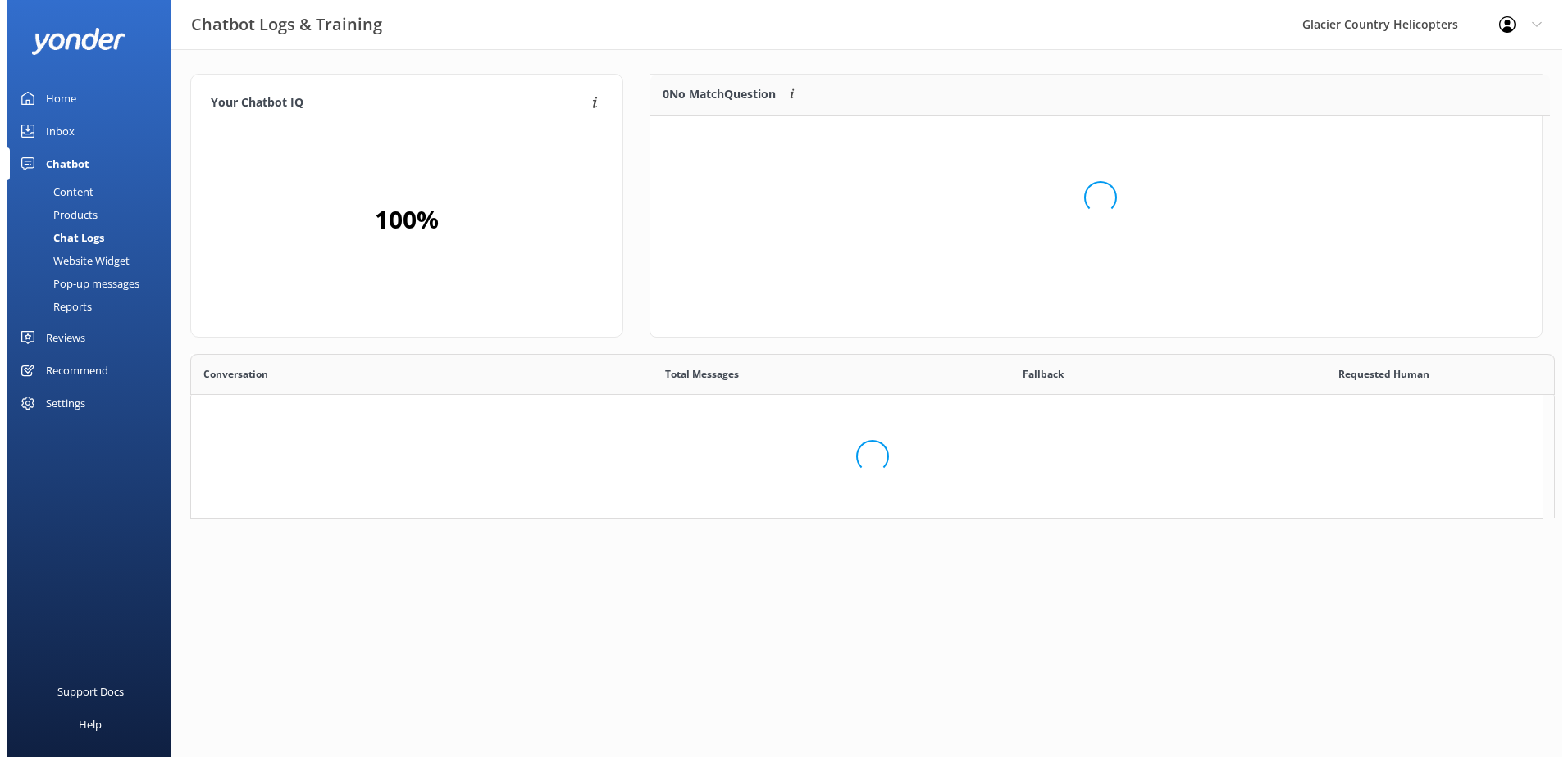
scroll to position [192, 878]
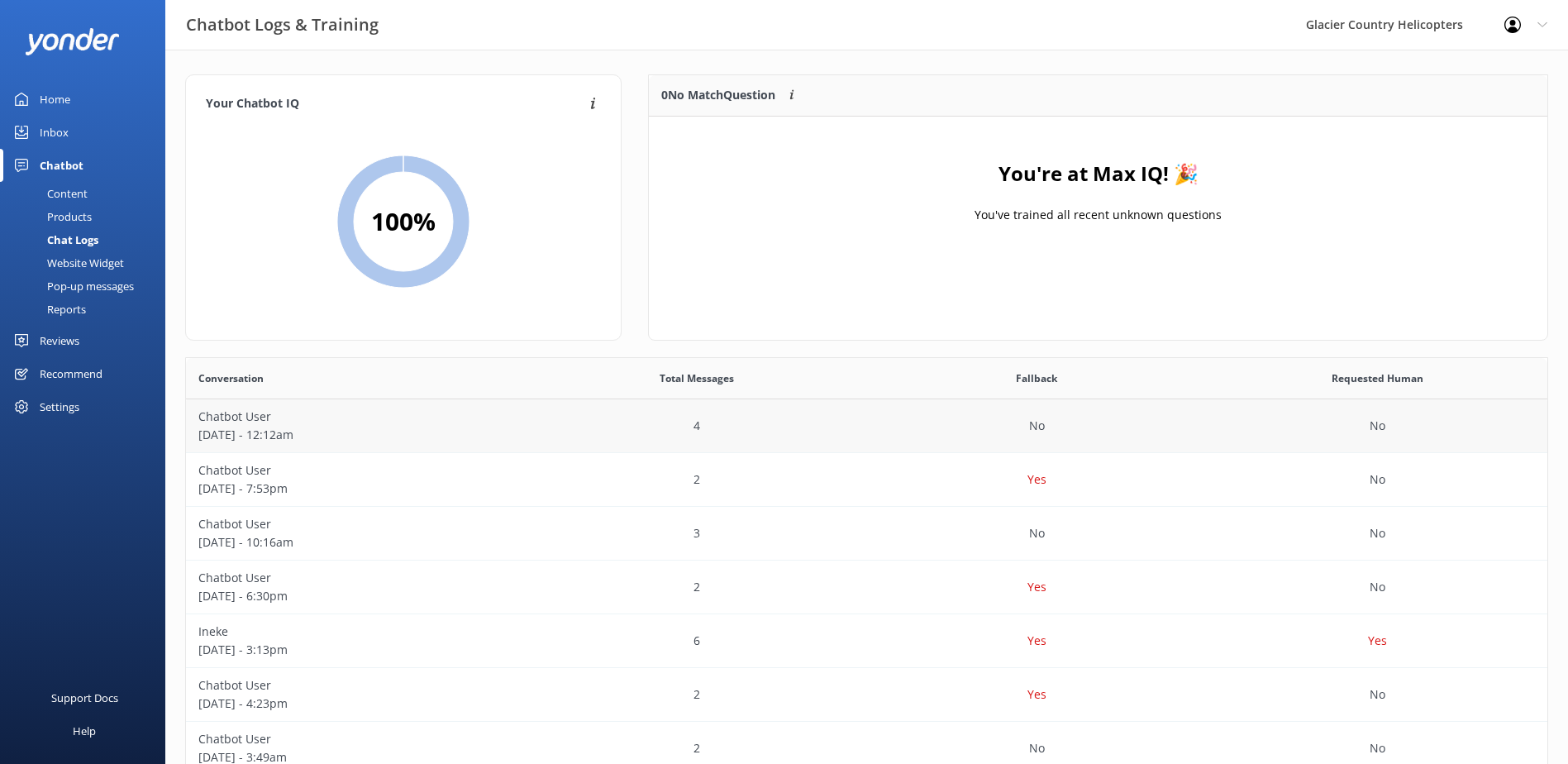
click at [254, 440] on p "[DATE] - 12:12am" at bounding box center [356, 435] width 316 height 18
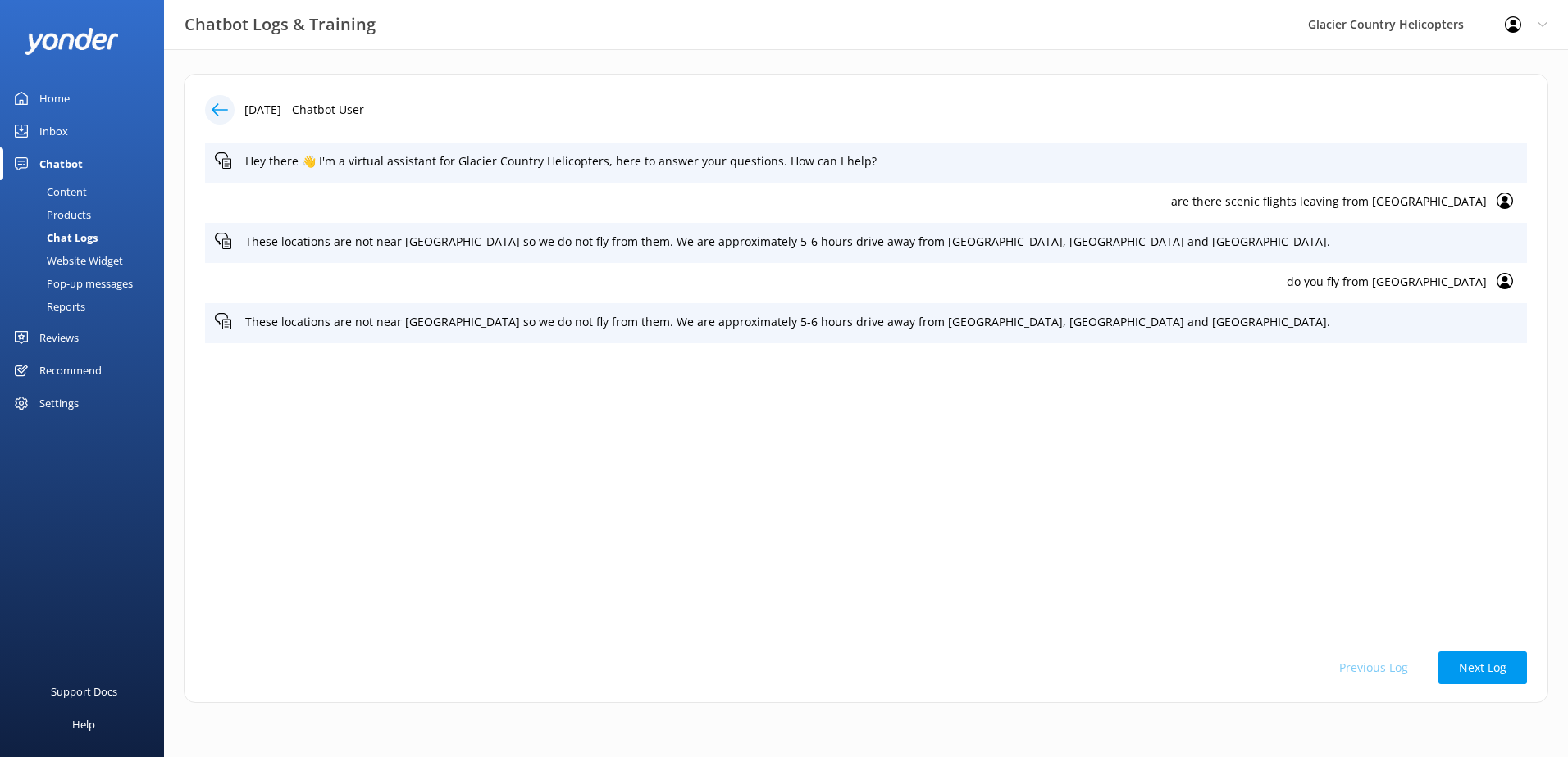
click at [224, 113] on icon at bounding box center [219, 110] width 16 height 16
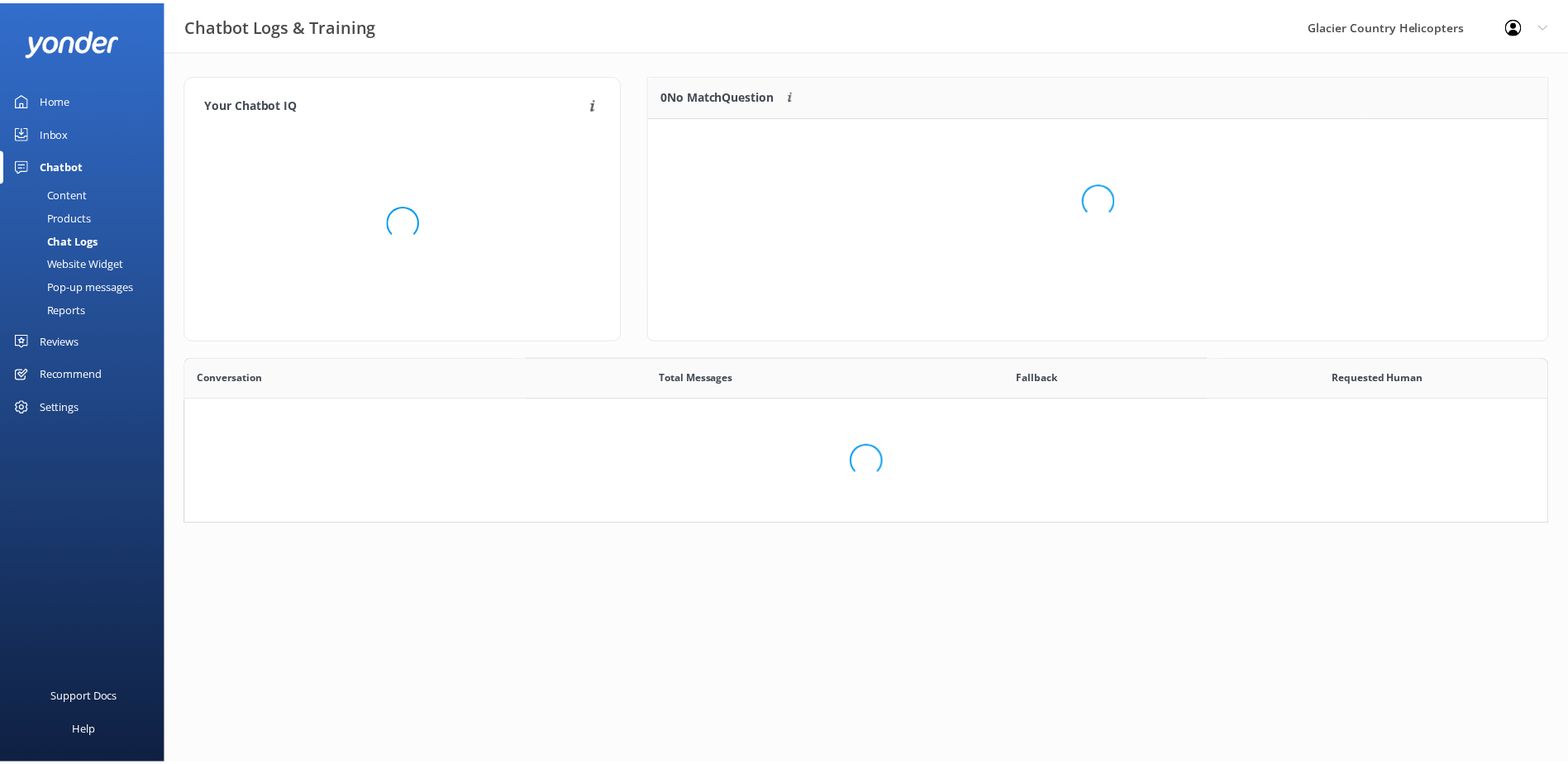
scroll to position [154, 1363]
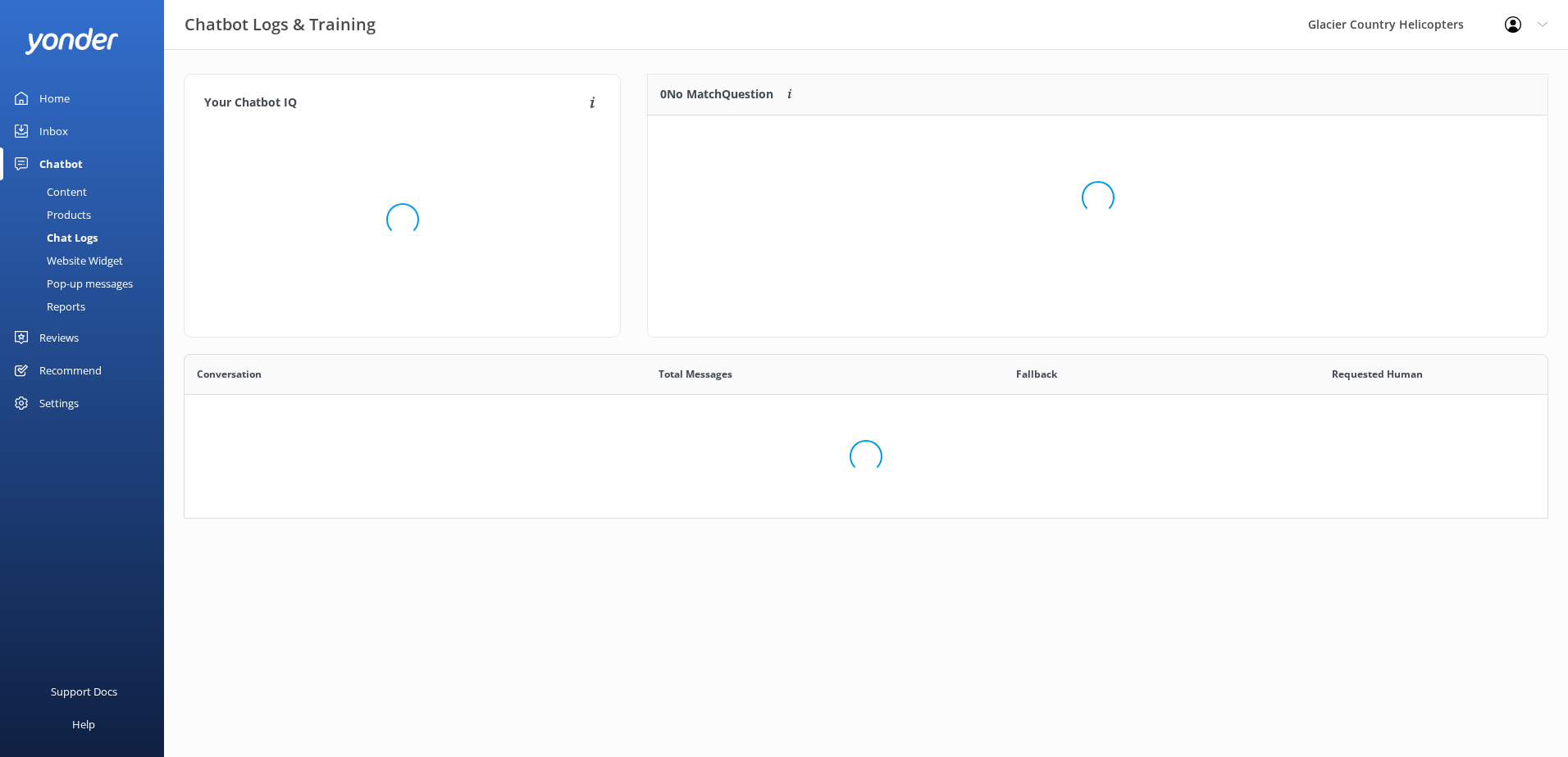
click at [84, 186] on div "Content" at bounding box center [48, 191] width 77 height 23
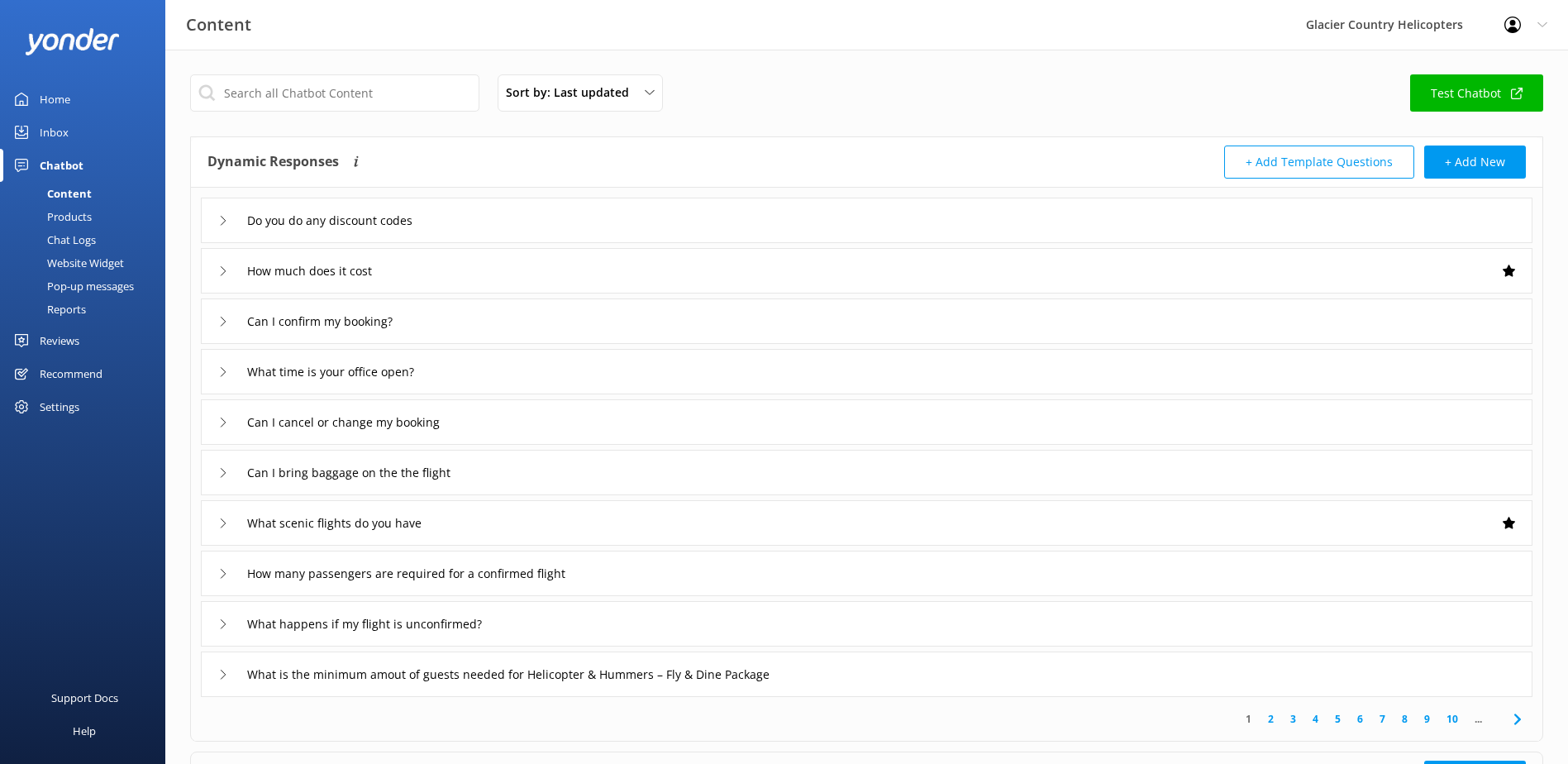
click at [216, 225] on div "Do you do any discount codes" at bounding box center [867, 220] width 1332 height 46
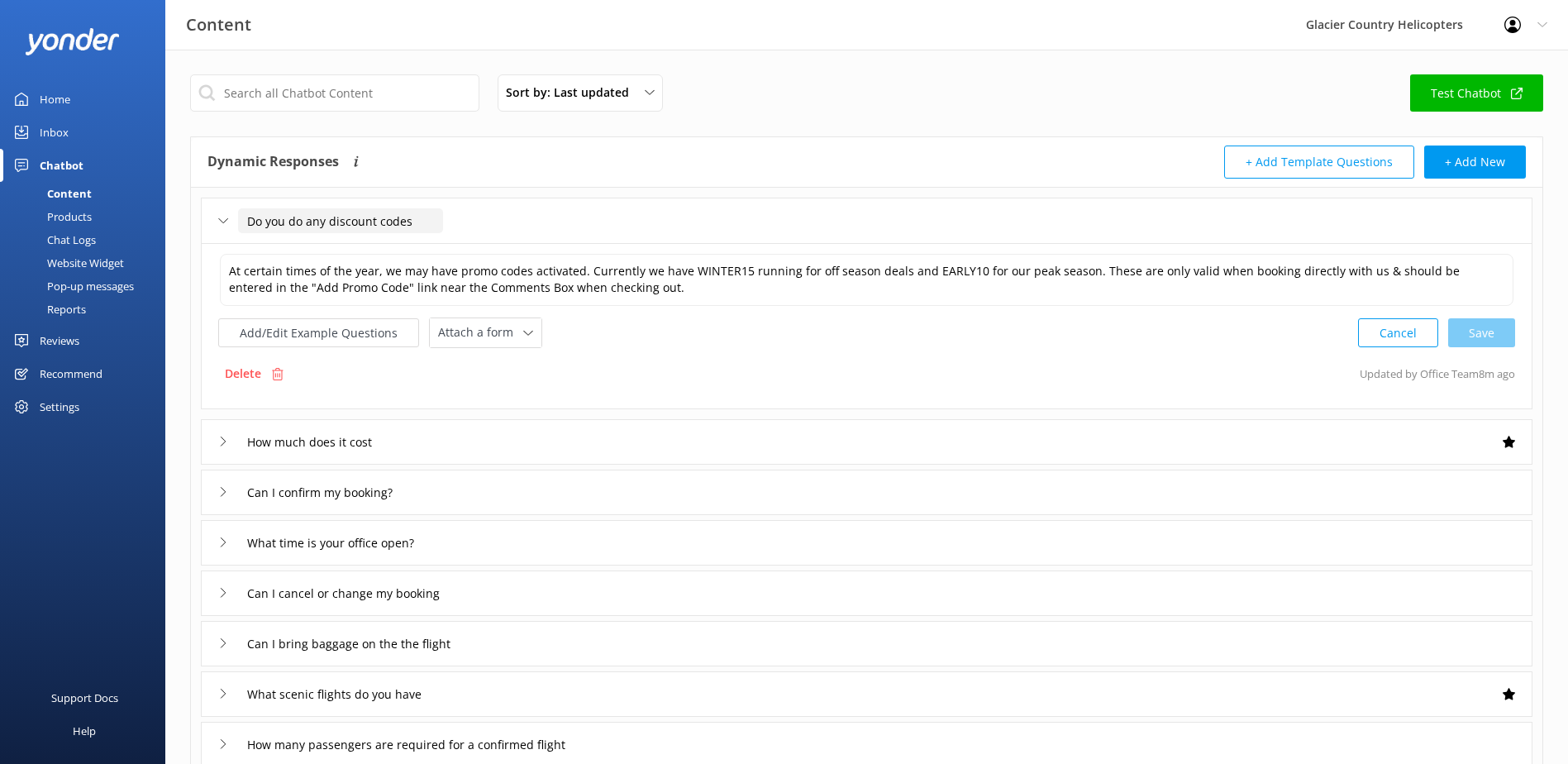
click at [293, 218] on input "Do you do any discount codes" at bounding box center [340, 220] width 205 height 25
click at [303, 336] on button "Add/Edit Example Questions" at bounding box center [319, 333] width 201 height 29
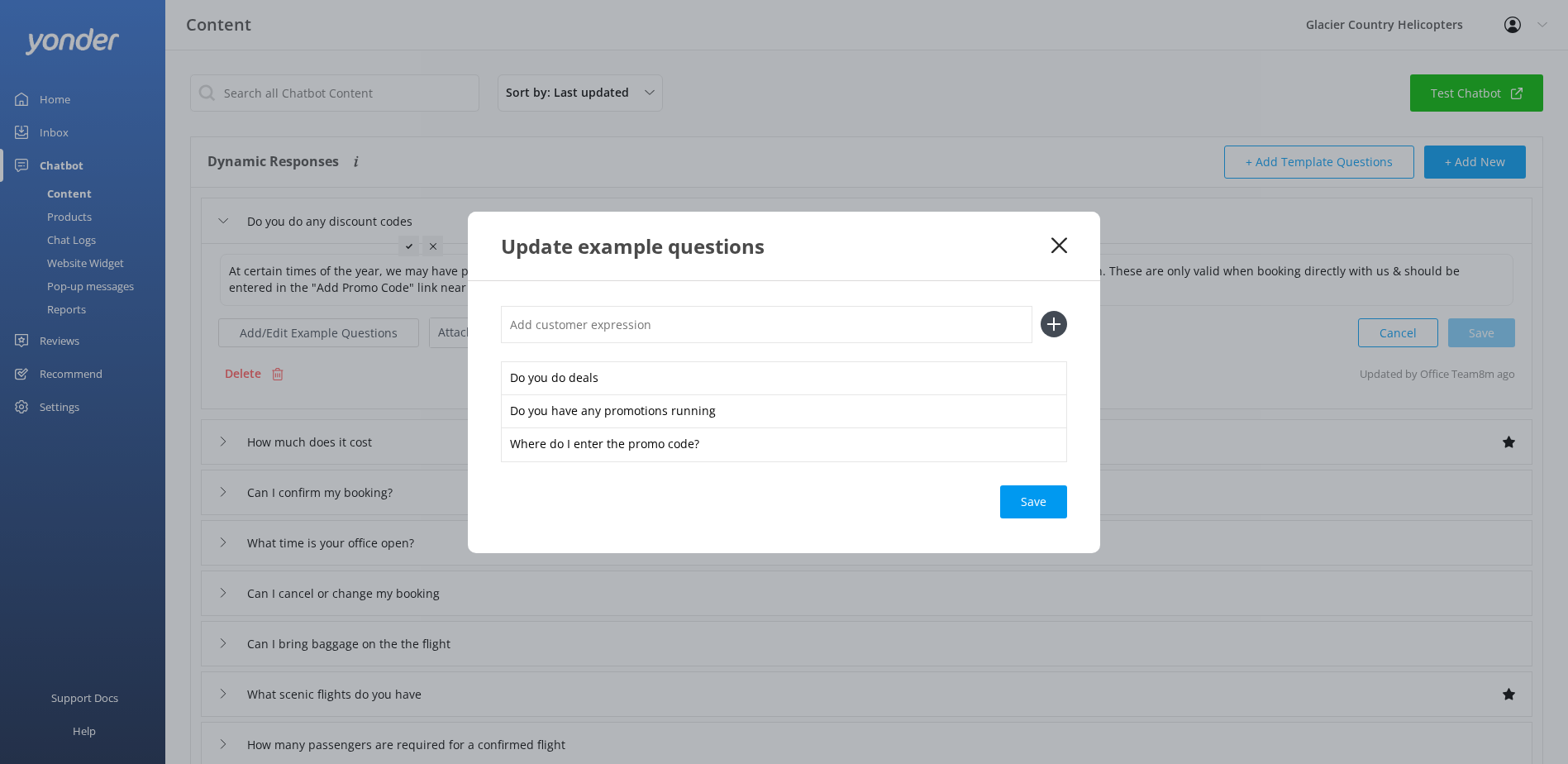
click at [610, 330] on input "text" at bounding box center [767, 324] width 531 height 37
type input "Can I get 10% off or 15% off?"
click at [1054, 326] on use at bounding box center [1054, 324] width 14 height 14
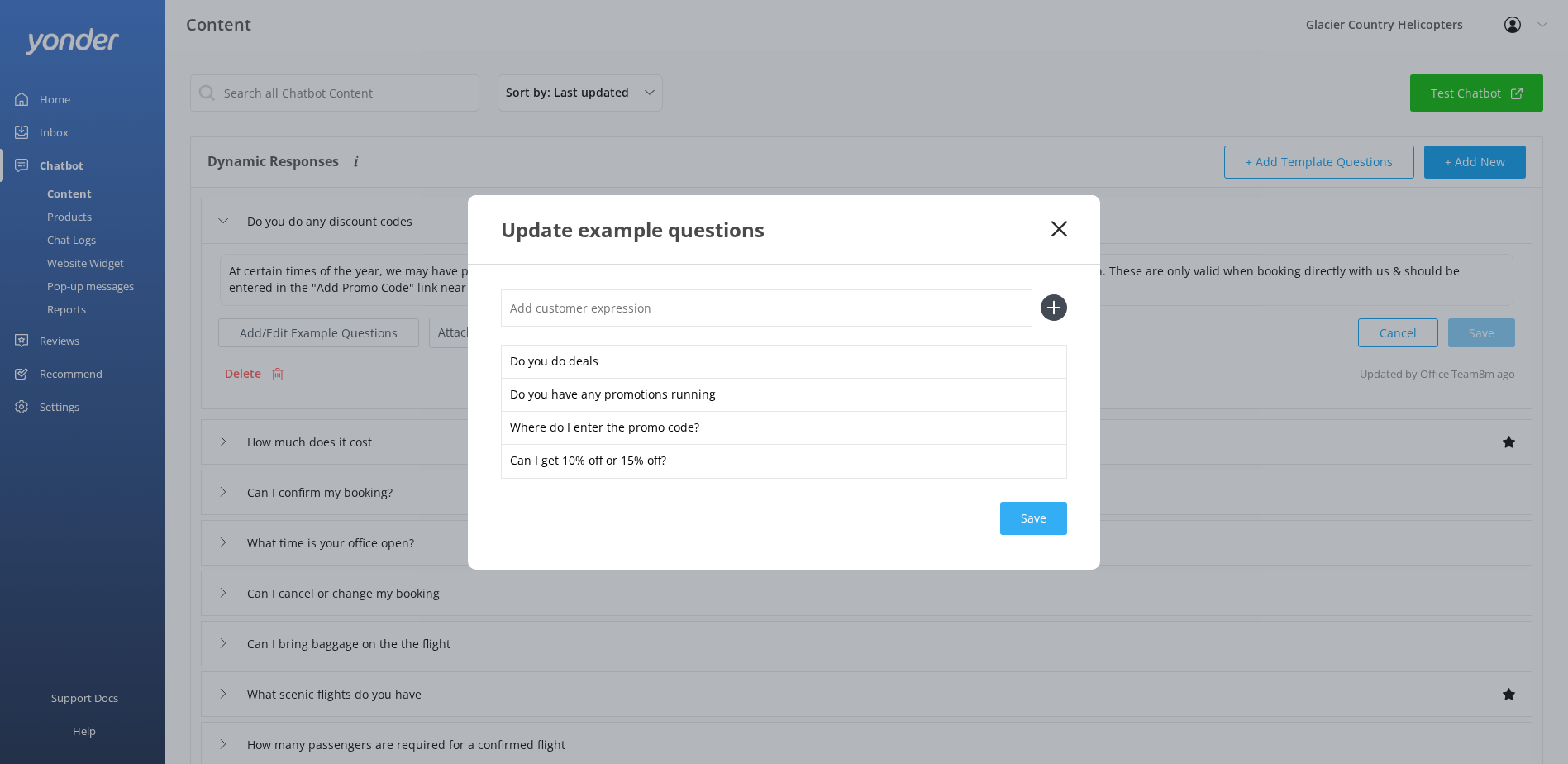
click at [1034, 514] on div "Save" at bounding box center [1034, 518] width 67 height 33
click at [1057, 237] on icon at bounding box center [1059, 229] width 15 height 16
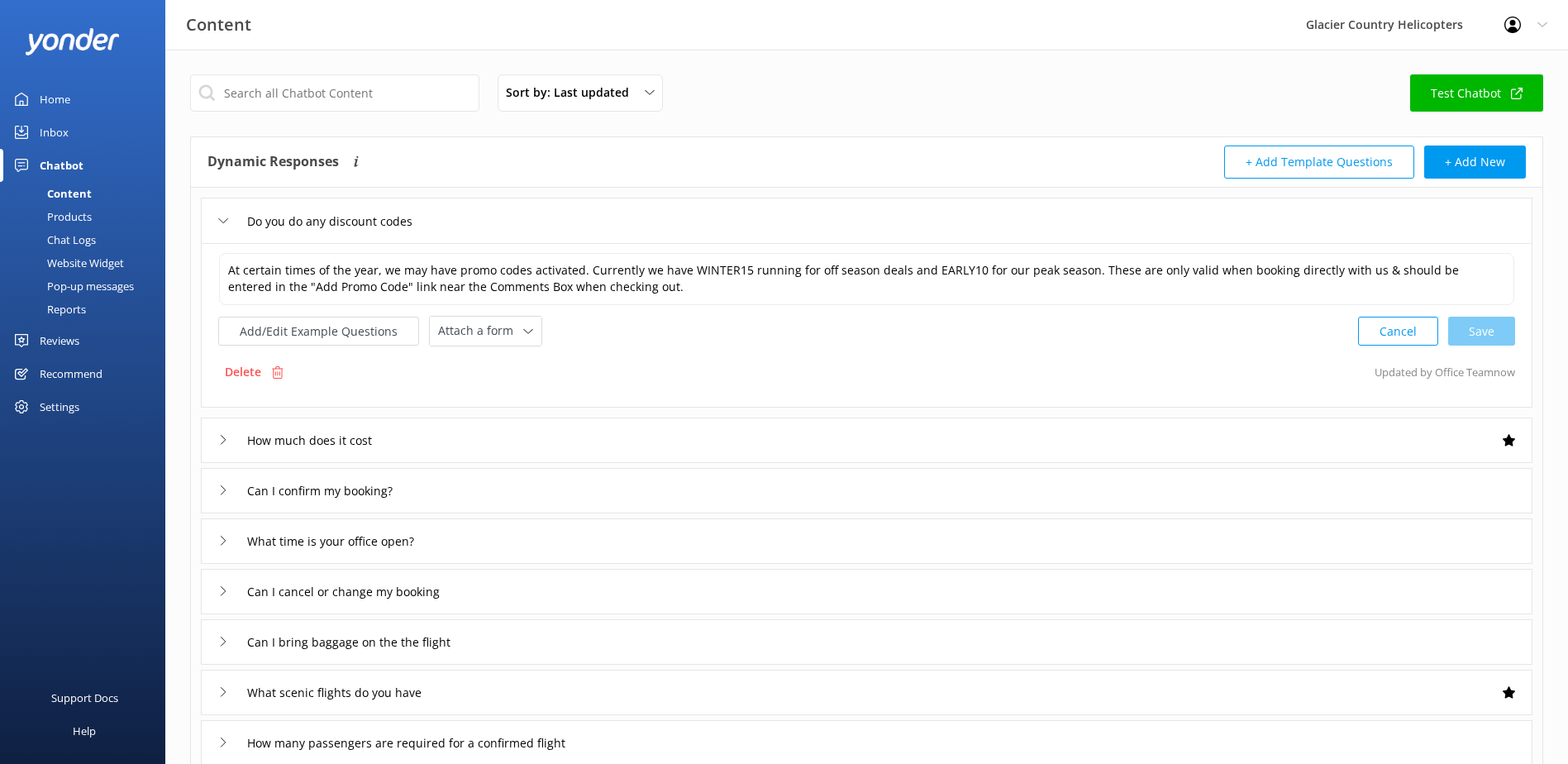
click at [96, 246] on link "Chat Logs" at bounding box center [87, 239] width 156 height 23
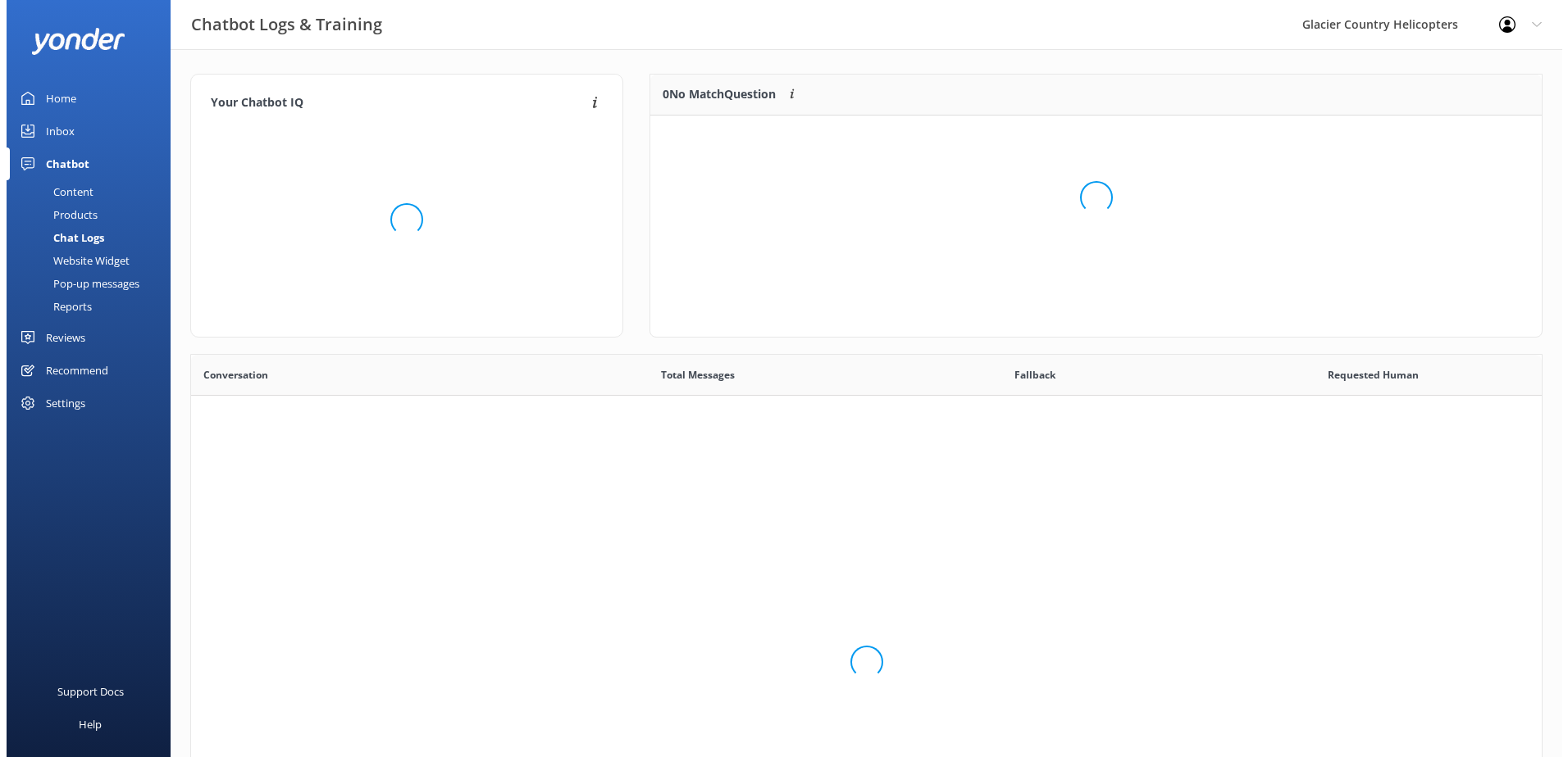
scroll to position [562, 1339]
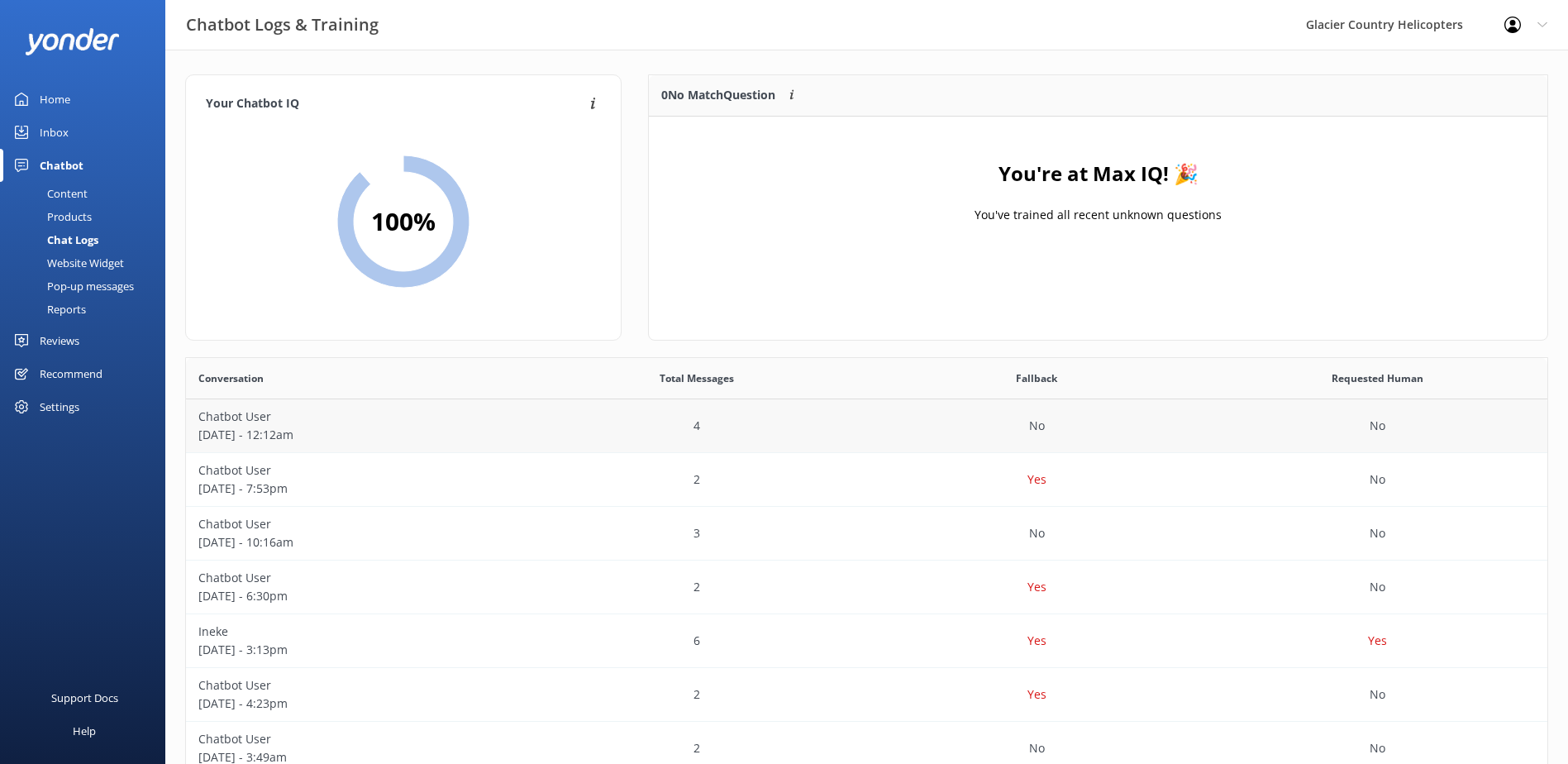
click at [255, 418] on p "Chatbot User" at bounding box center [356, 417] width 316 height 18
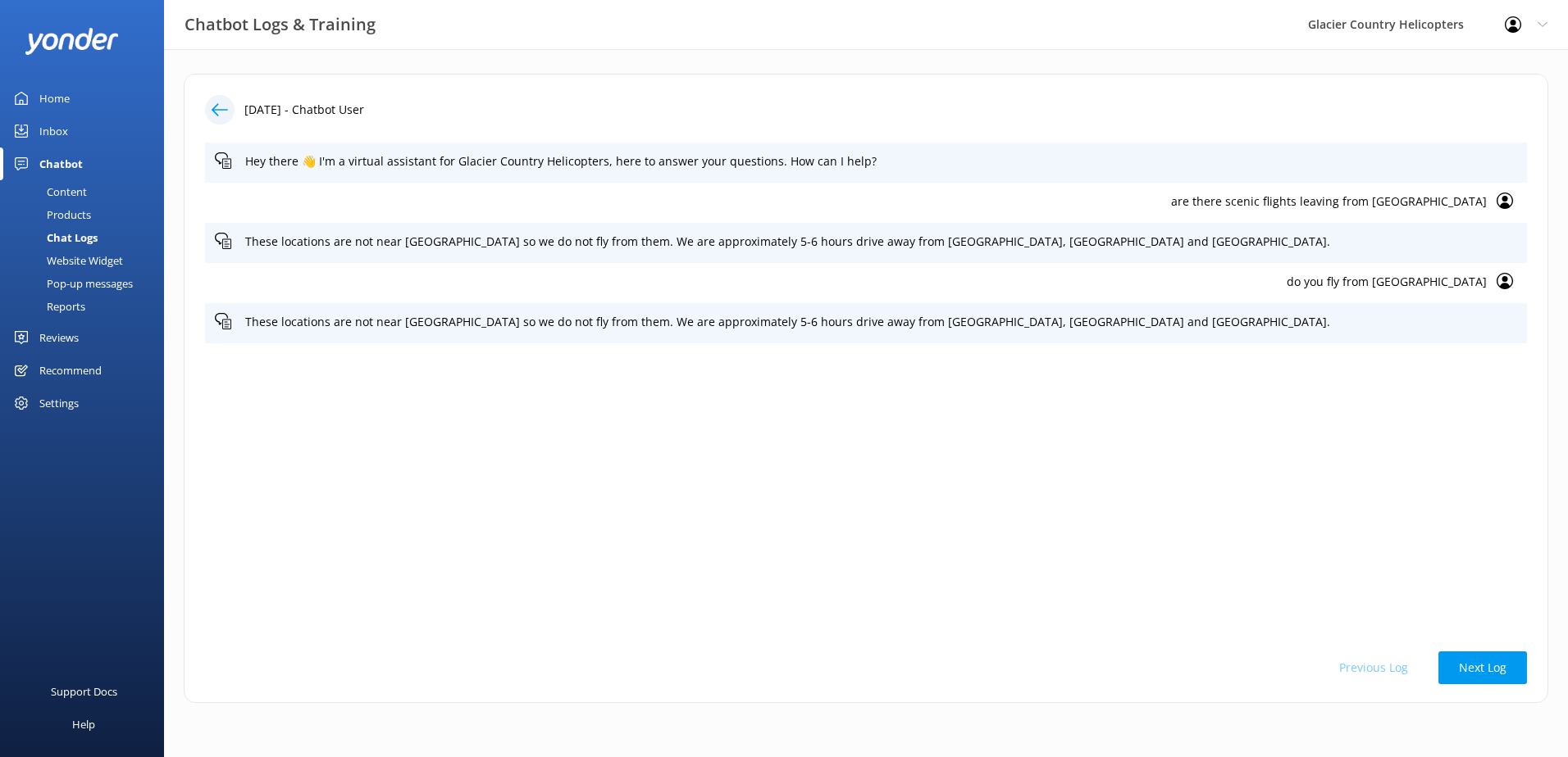
click at [217, 117] on icon at bounding box center [219, 110] width 16 height 16
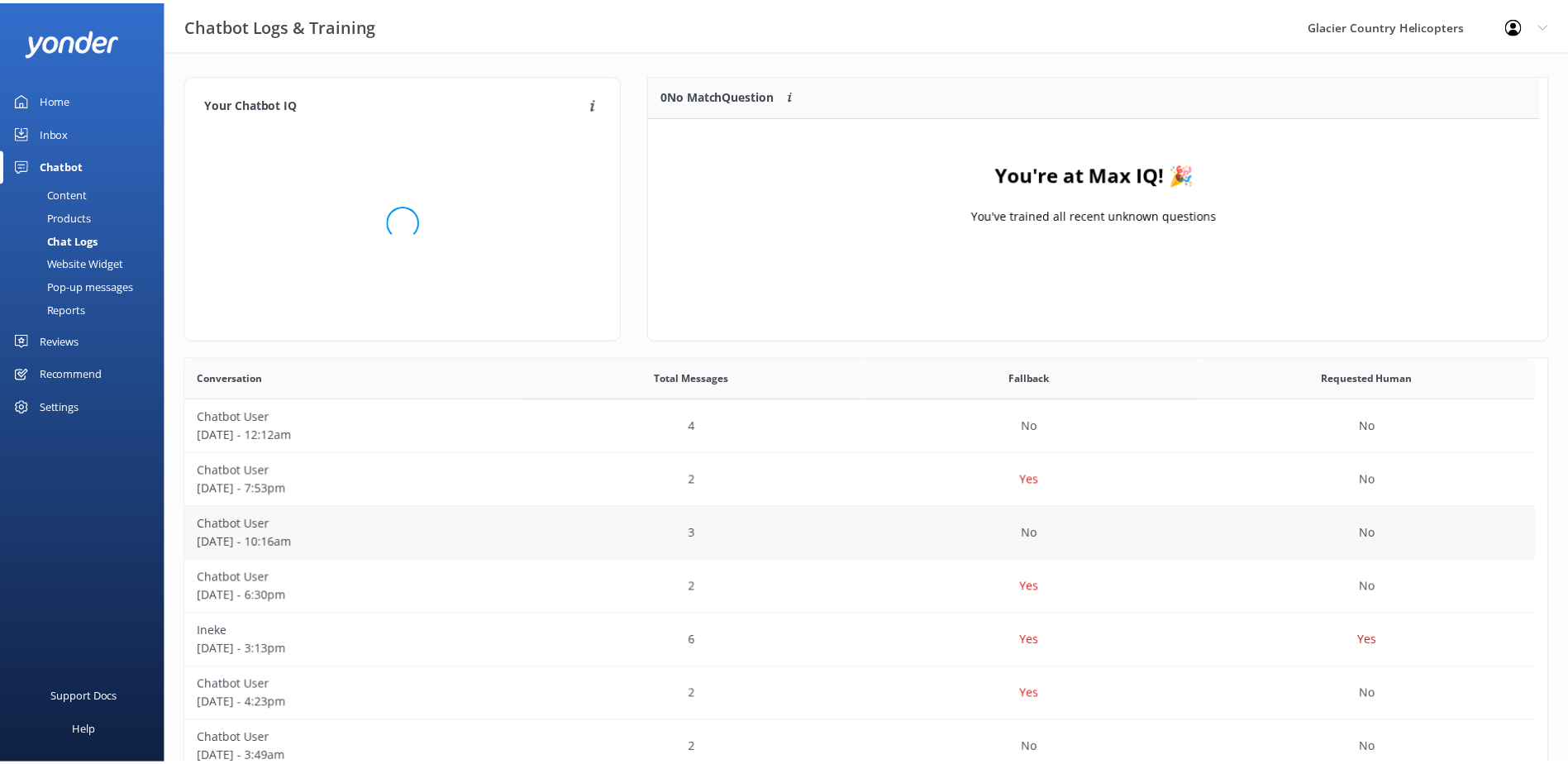
scroll to position [194, 885]
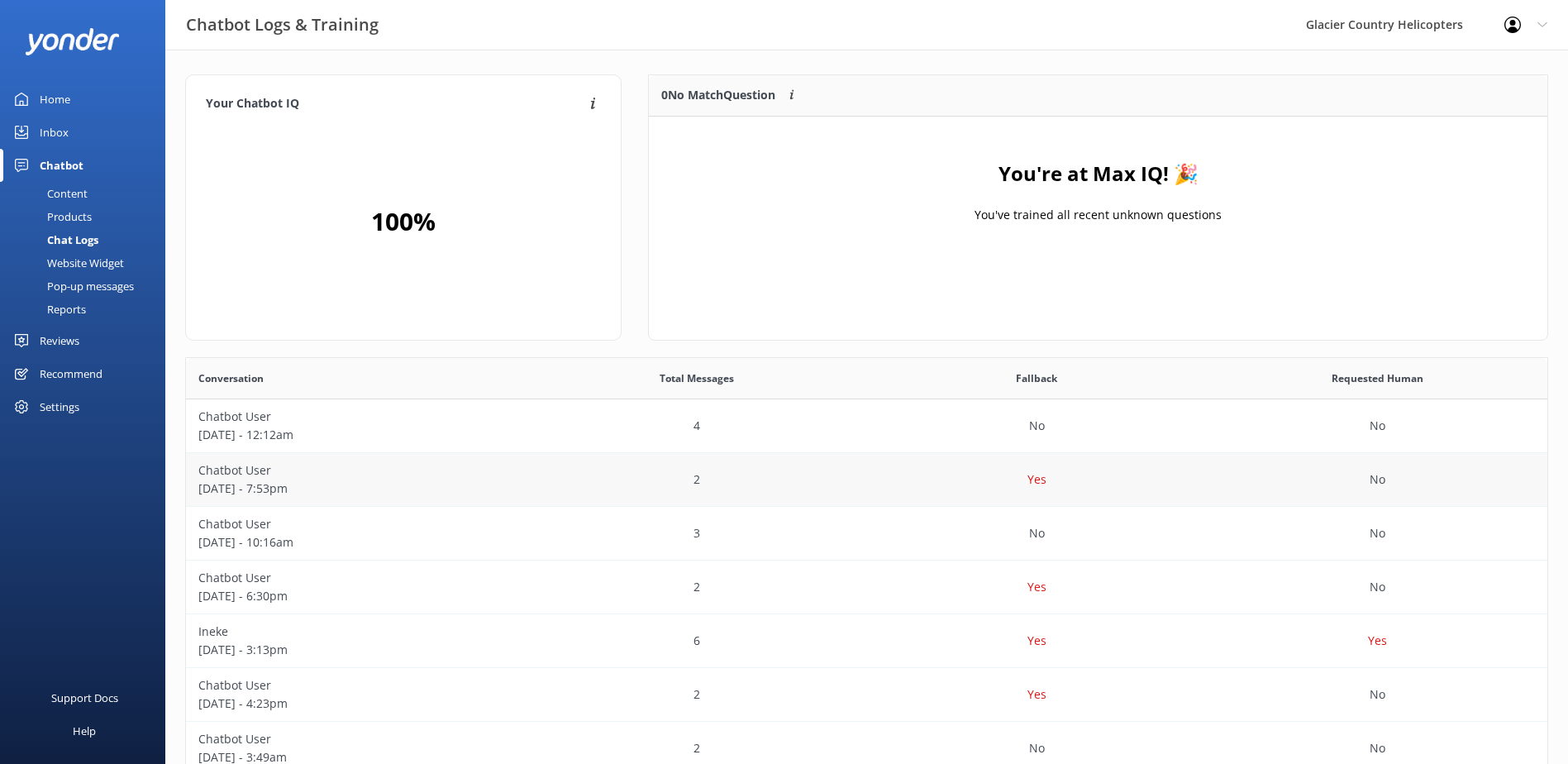
click at [266, 480] on p "[DATE] - 7:53pm" at bounding box center [356, 489] width 316 height 18
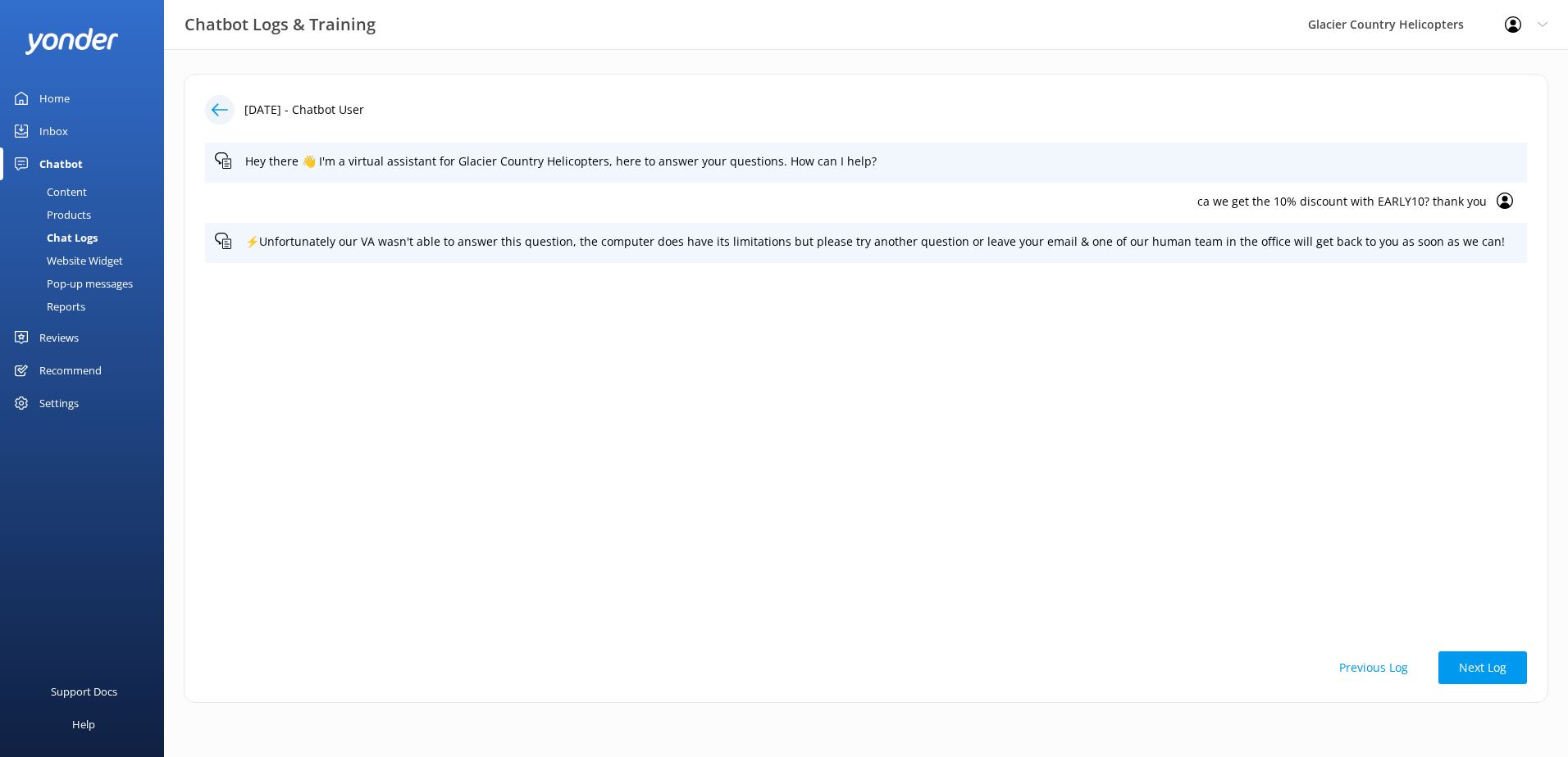
click at [67, 198] on div "Content" at bounding box center [48, 191] width 77 height 23
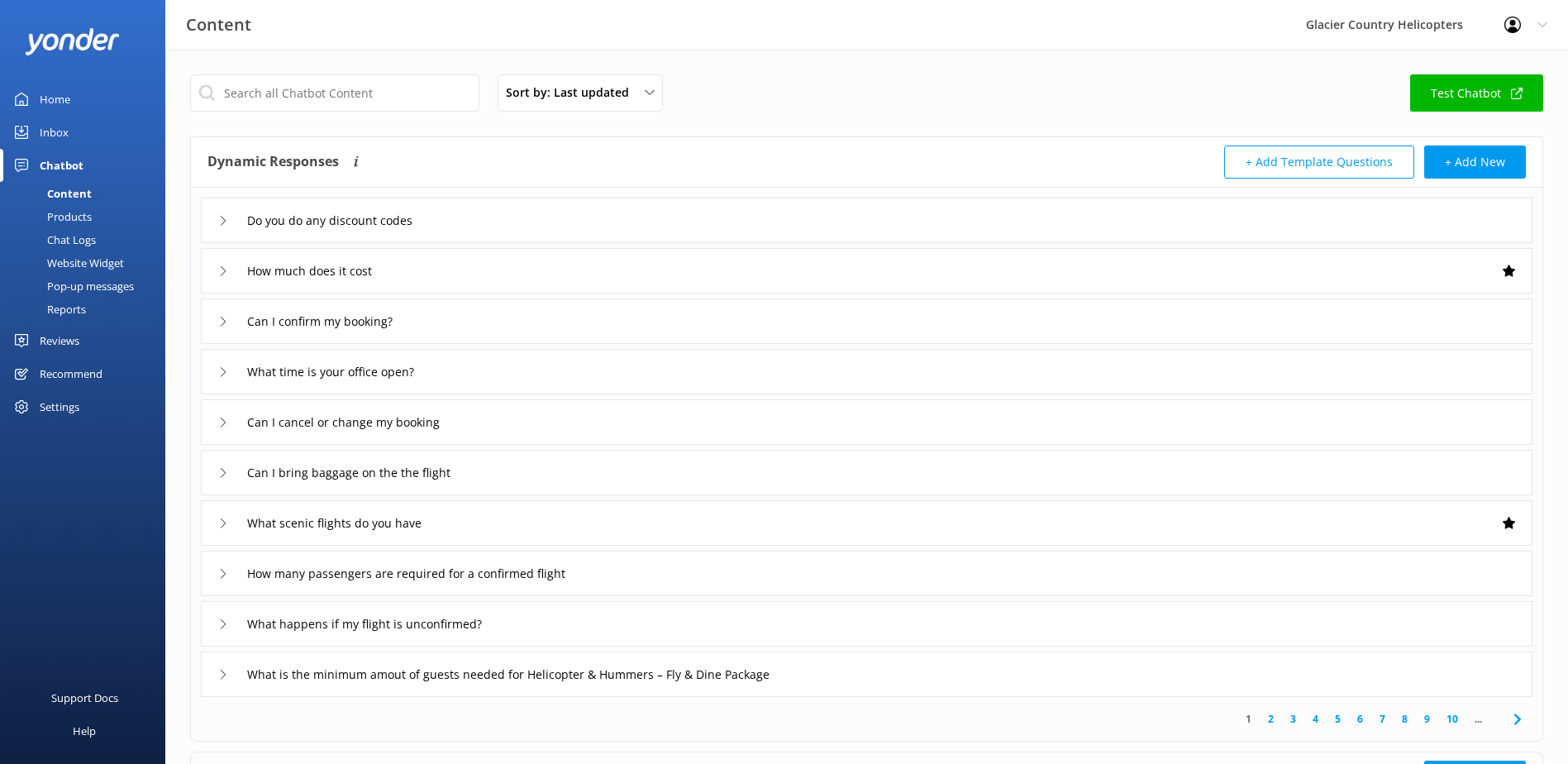
click at [218, 220] on icon at bounding box center [223, 220] width 10 height 10
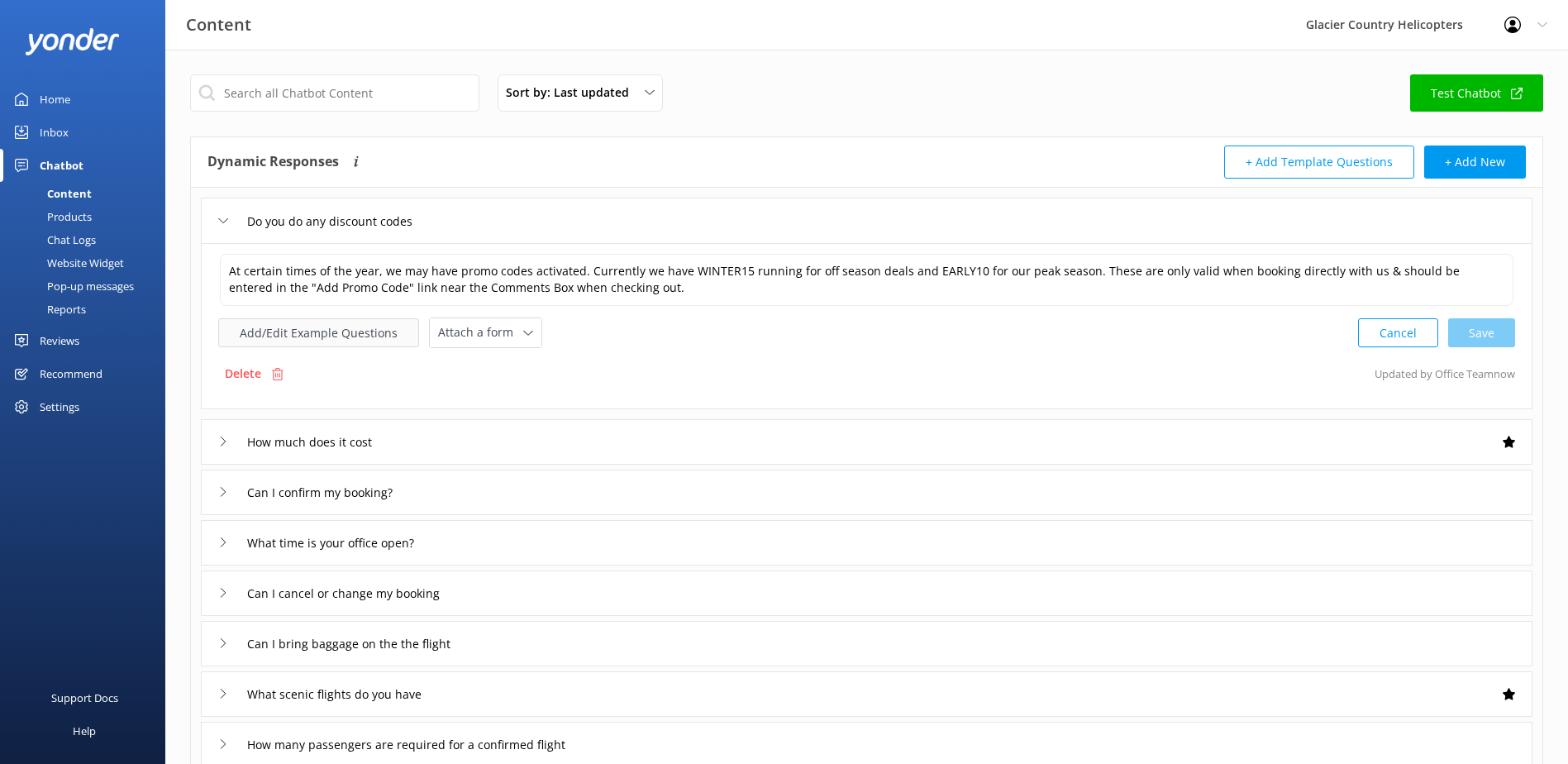
click at [305, 340] on button "Add/Edit Example Questions" at bounding box center [319, 333] width 201 height 29
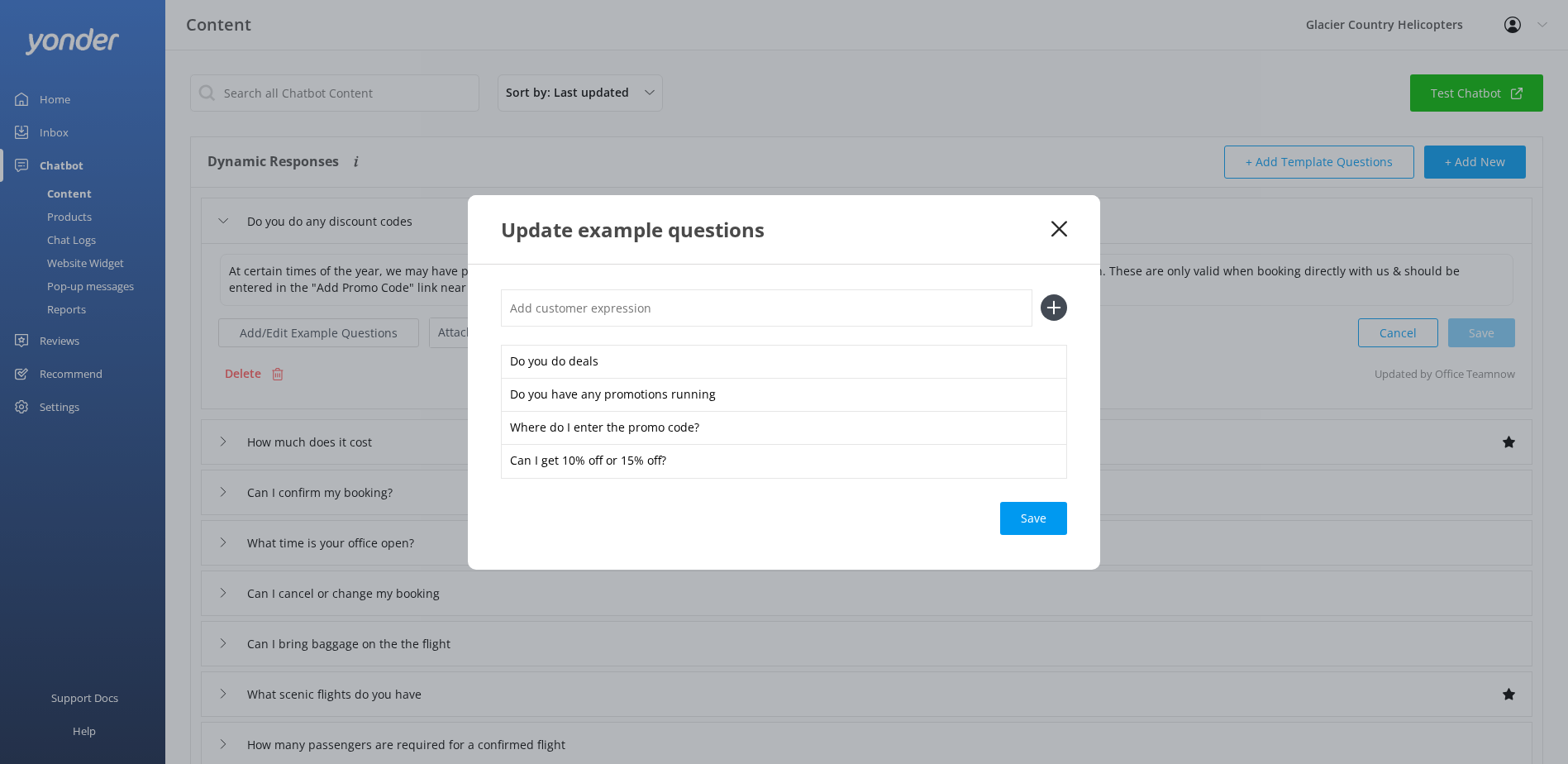
click at [662, 318] on input "text" at bounding box center [767, 308] width 531 height 37
click at [561, 310] on input "Can I use EARLY10 or WINTER15 ?" at bounding box center [767, 308] width 531 height 37
type input "Can I use the EARLY10 or WINTER15 code?"
click at [1035, 519] on div "Save" at bounding box center [1034, 518] width 67 height 33
click at [1044, 315] on icon at bounding box center [1054, 307] width 26 height 26
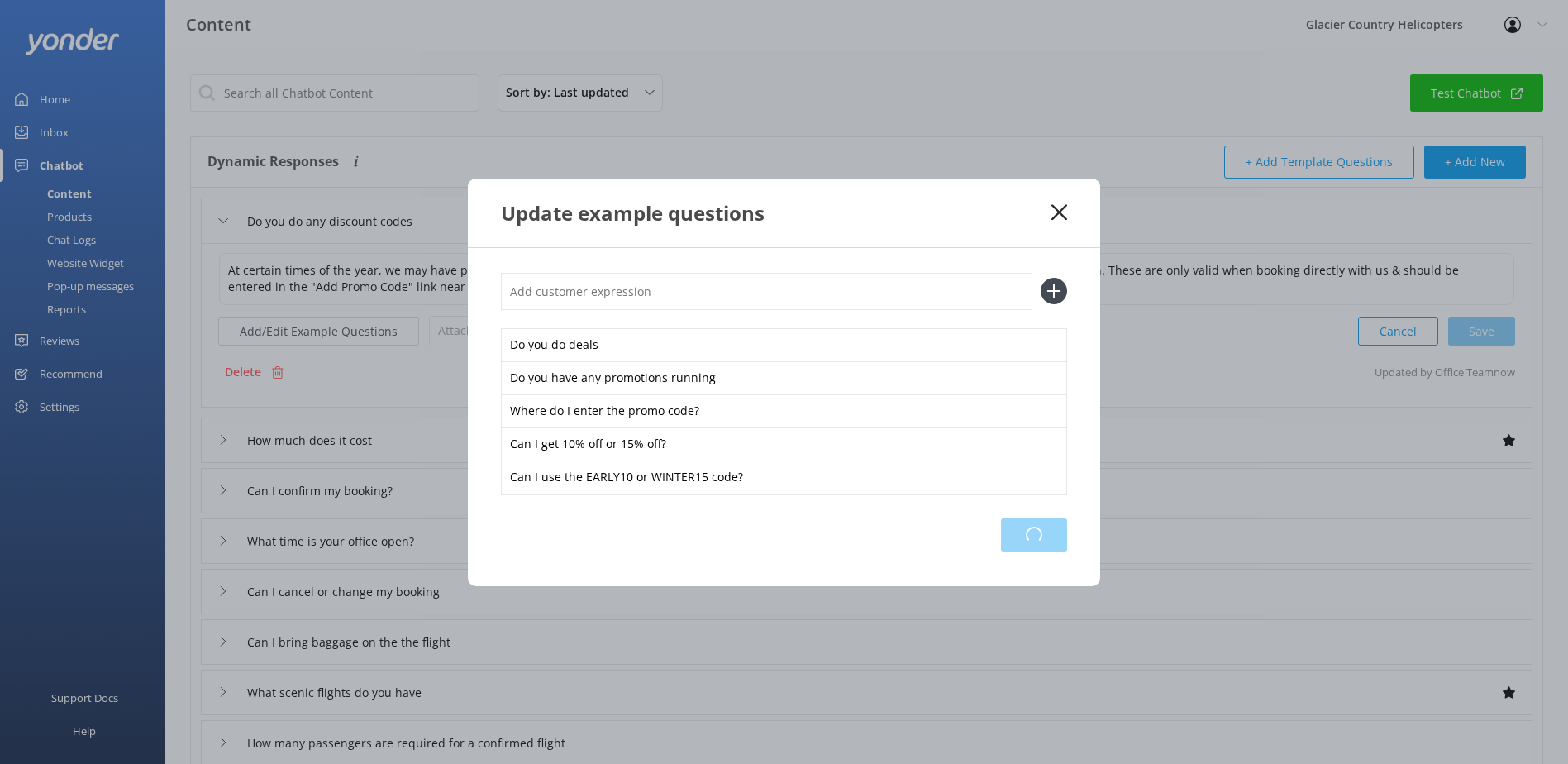
click at [1041, 528] on div "Loading.." at bounding box center [1034, 535] width 66 height 33
click at [1057, 215] on use at bounding box center [1059, 211] width 15 height 15
